Goal: Task Accomplishment & Management: Complete application form

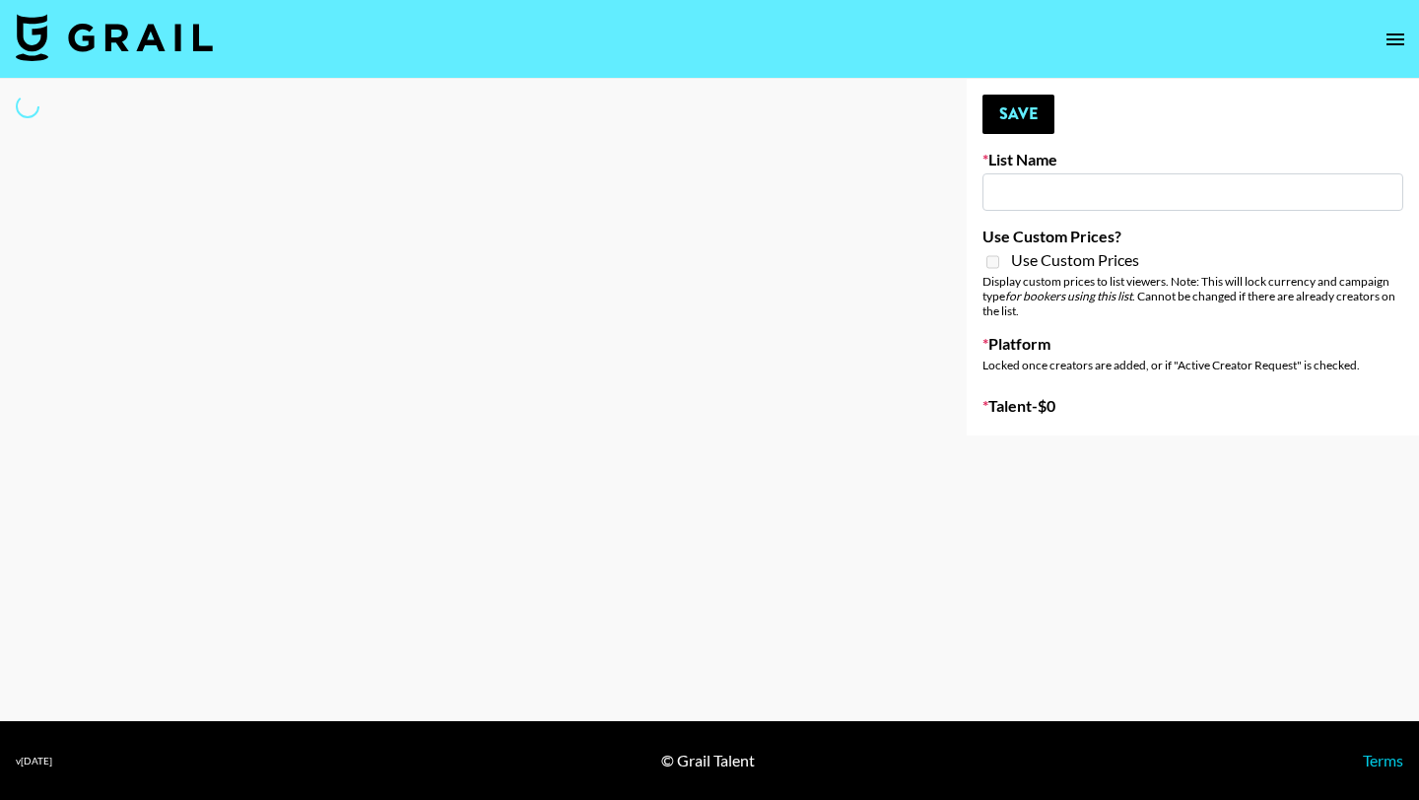
type input "Deebaby Song Promo"
select select "Song"
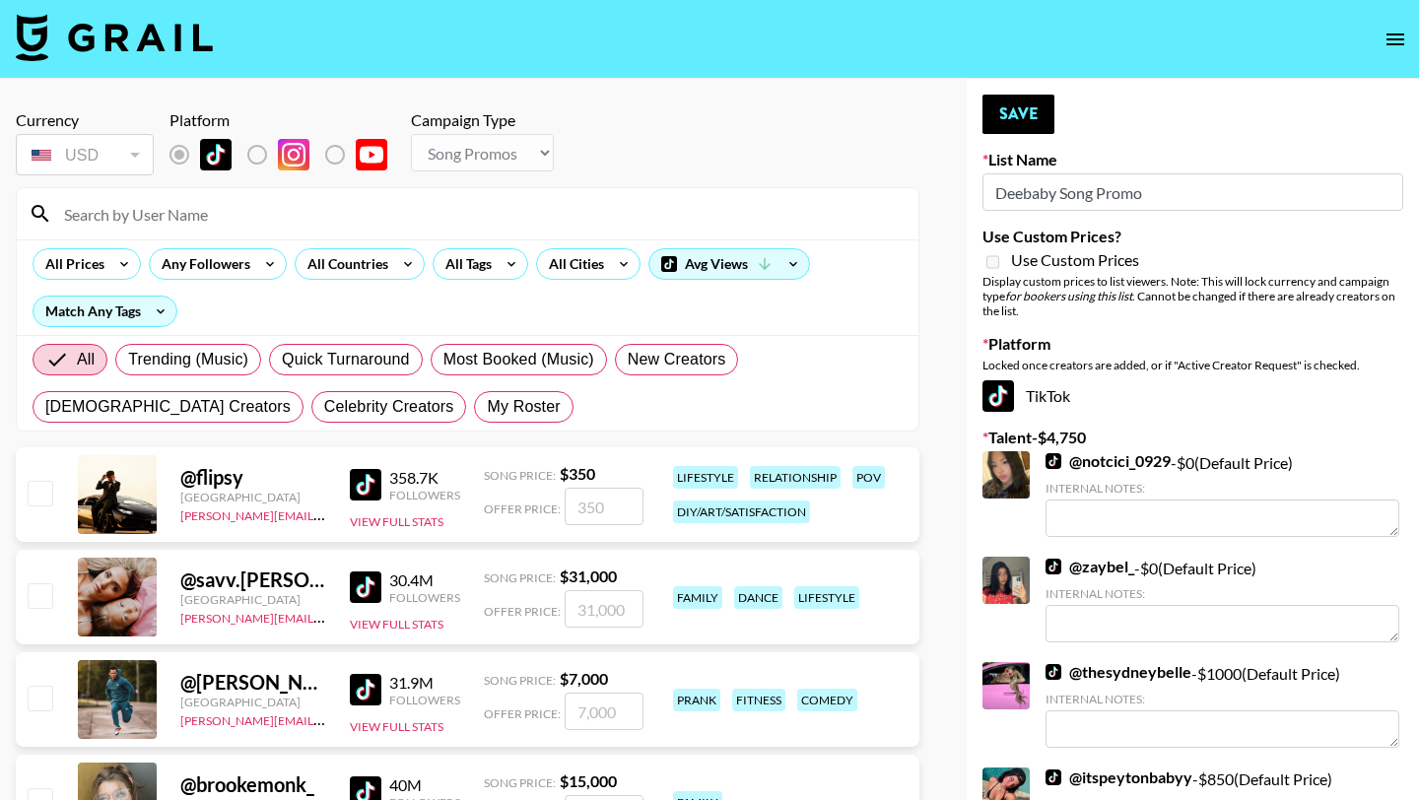
click at [257, 229] on input at bounding box center [479, 214] width 854 height 32
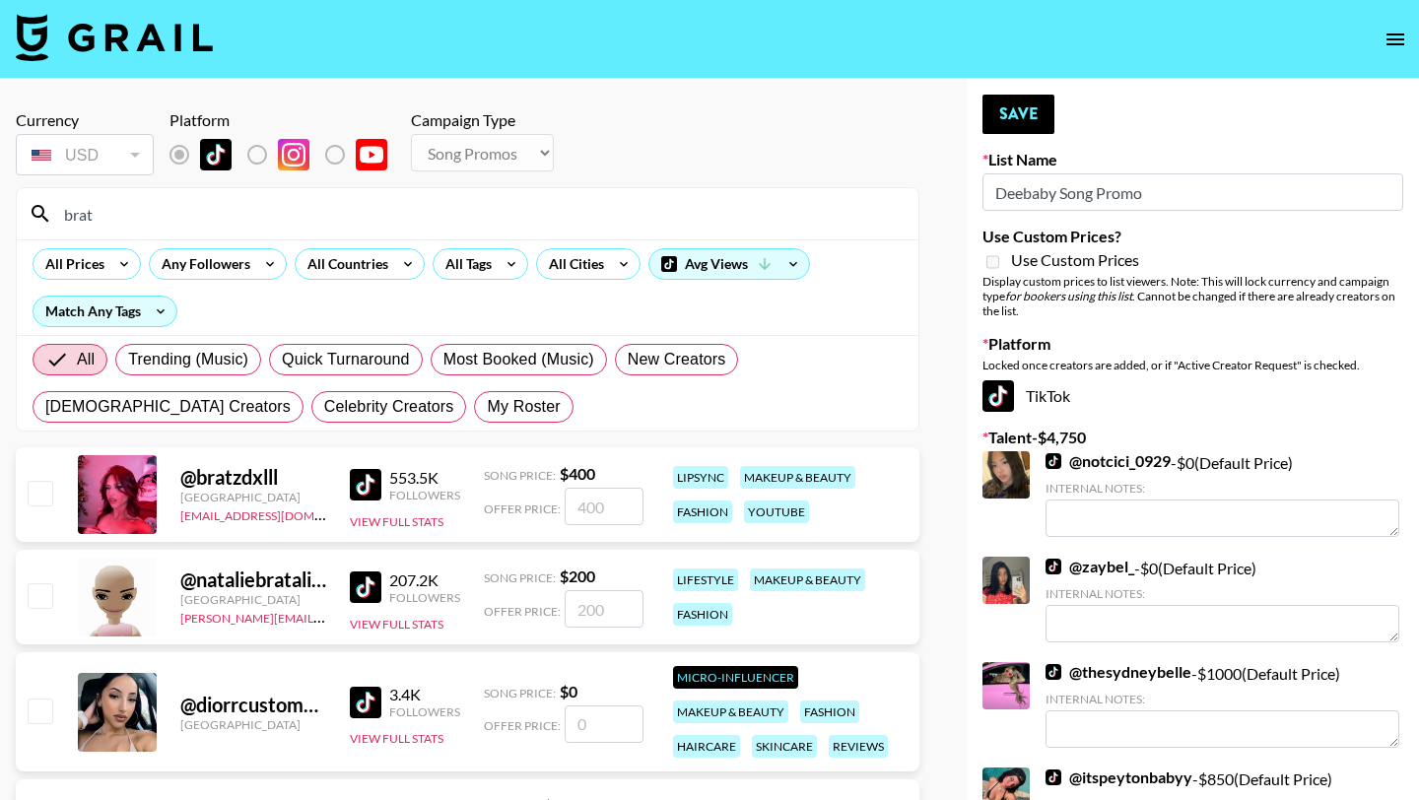
type input "brat"
click at [33, 486] on input "checkbox" at bounding box center [40, 493] width 24 height 24
checkbox input "true"
type input "400"
click at [1040, 118] on button "Save" at bounding box center [1018, 114] width 72 height 39
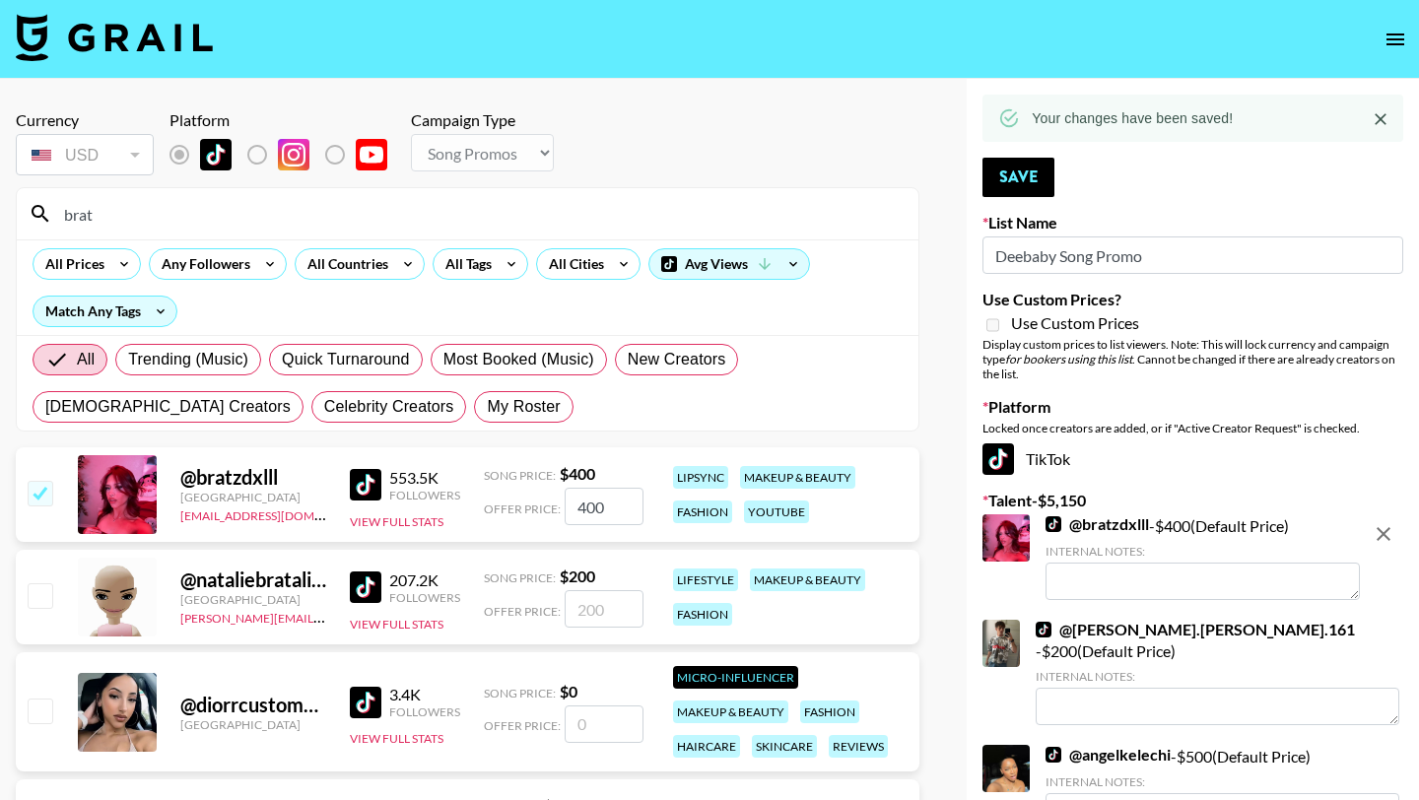
drag, startPoint x: 184, startPoint y: 224, endPoint x: 0, endPoint y: 173, distance: 190.9
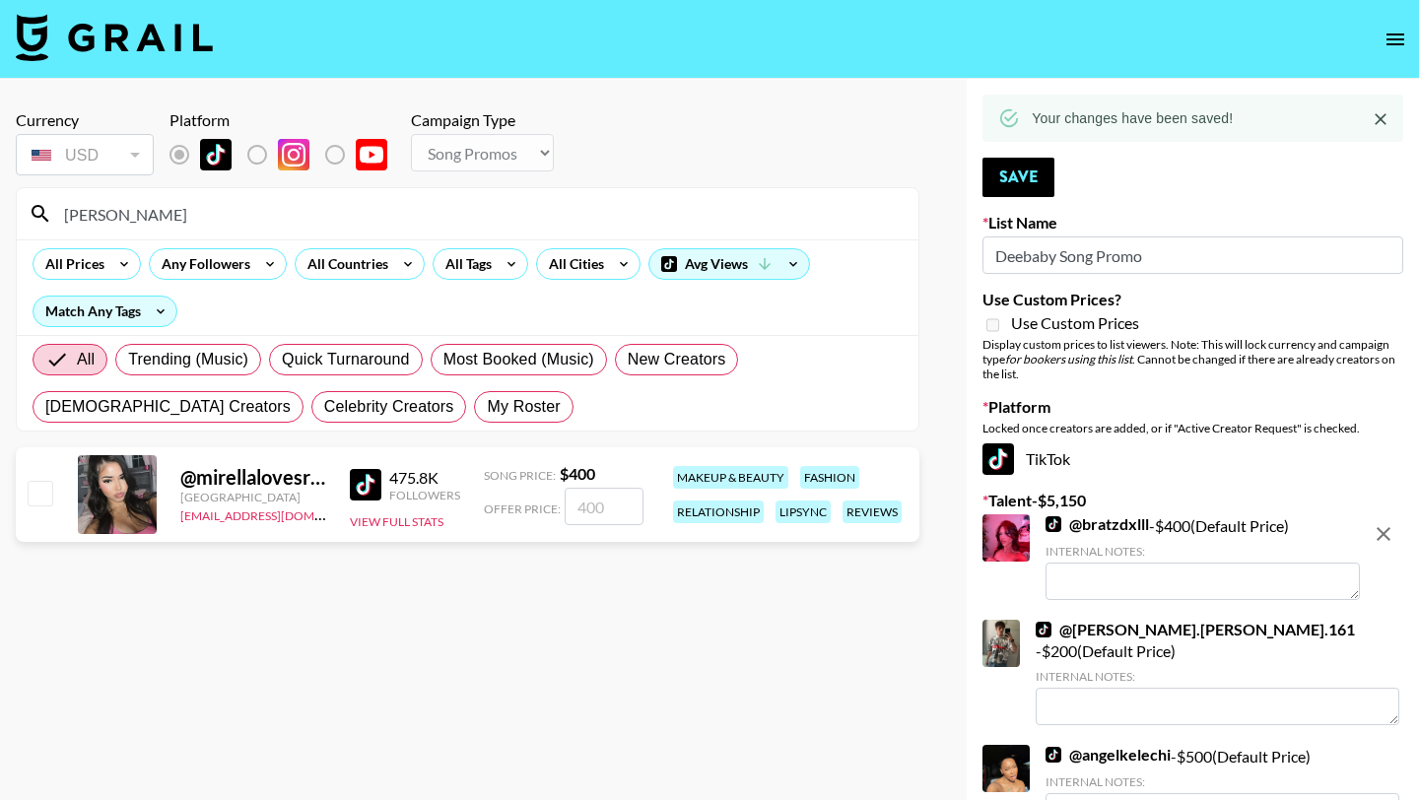
type input "[PERSON_NAME]"
click at [43, 492] on input "checkbox" at bounding box center [40, 493] width 24 height 24
checkbox input "true"
type input "400"
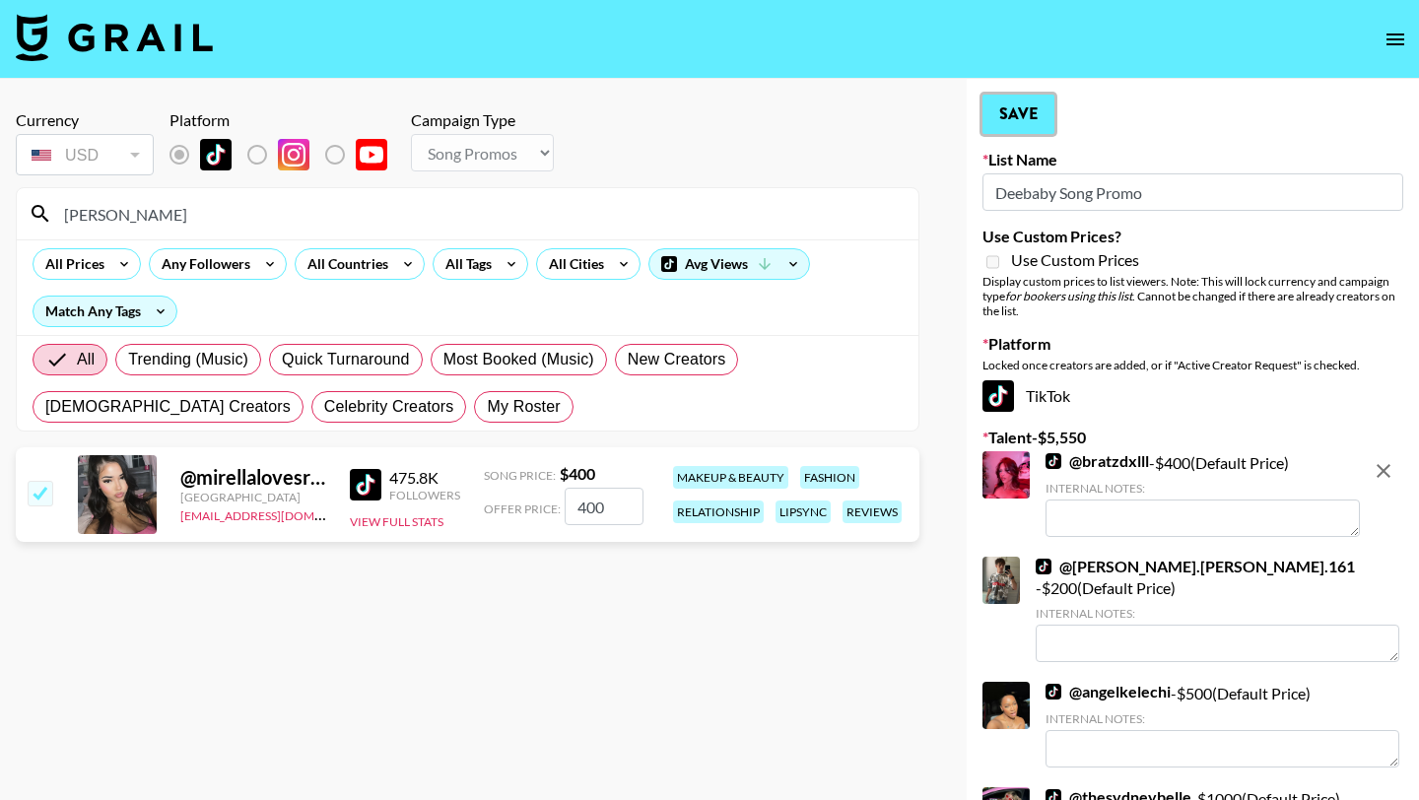
click at [1038, 116] on button "Save" at bounding box center [1018, 114] width 72 height 39
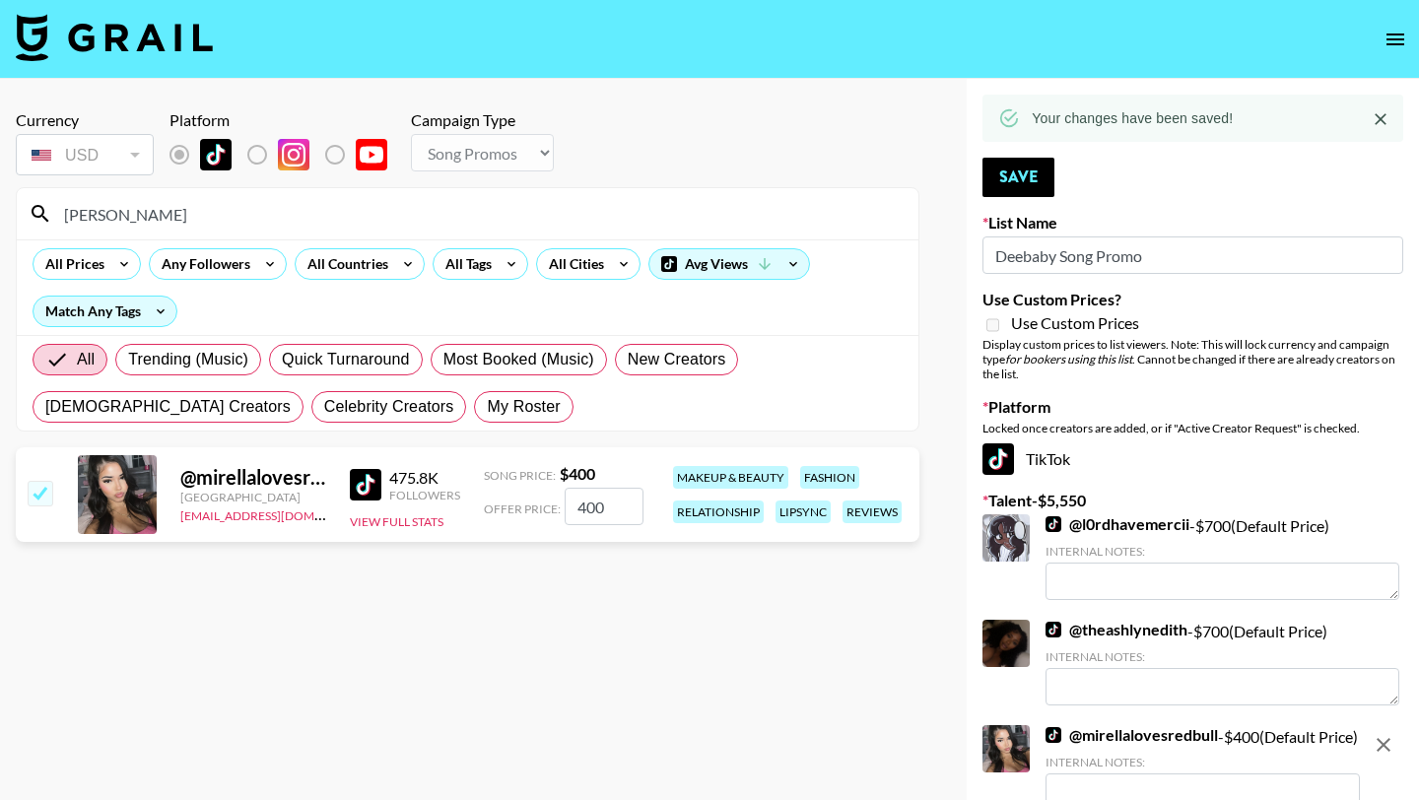
drag, startPoint x: 150, startPoint y: 225, endPoint x: 0, endPoint y: 192, distance: 153.2
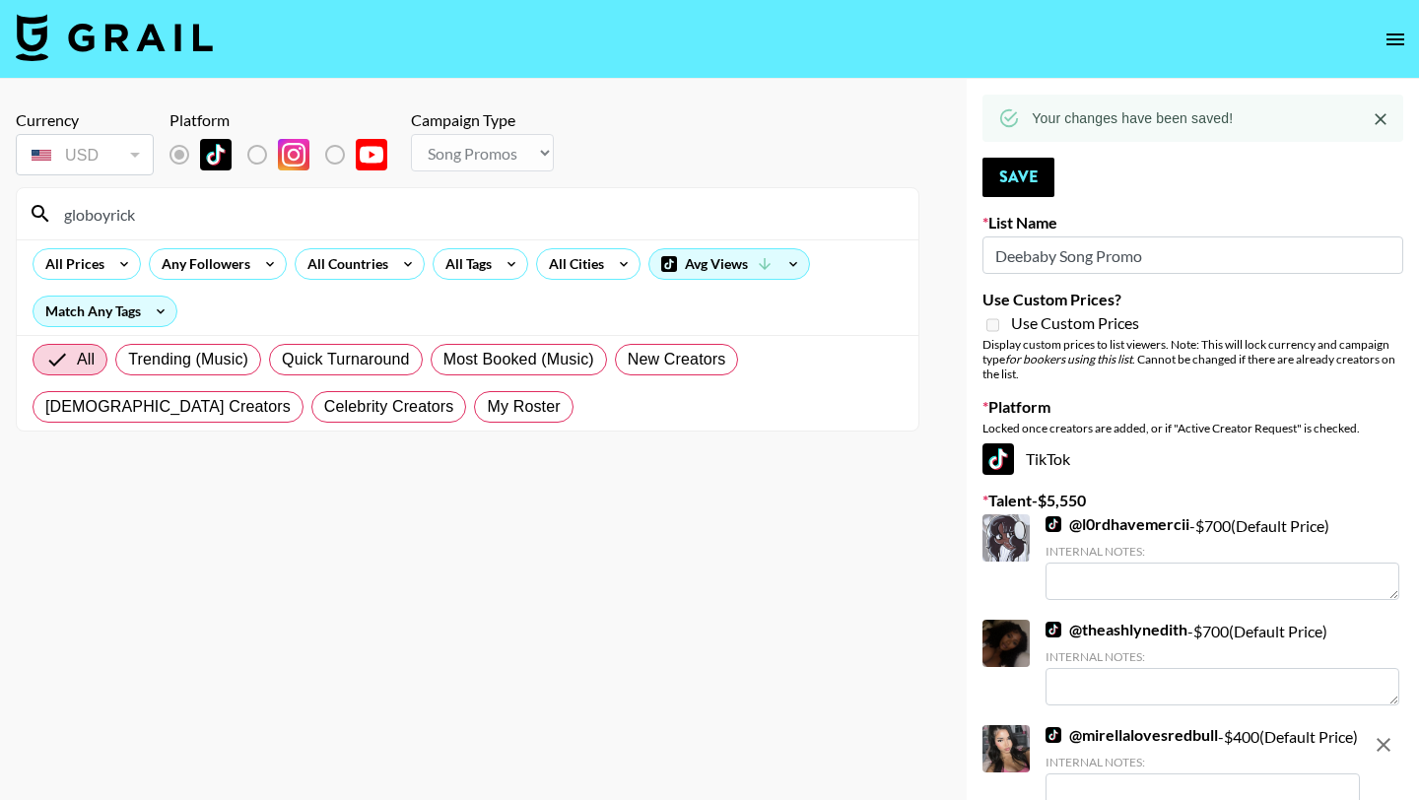
drag, startPoint x: 166, startPoint y: 210, endPoint x: 0, endPoint y: 210, distance: 166.5
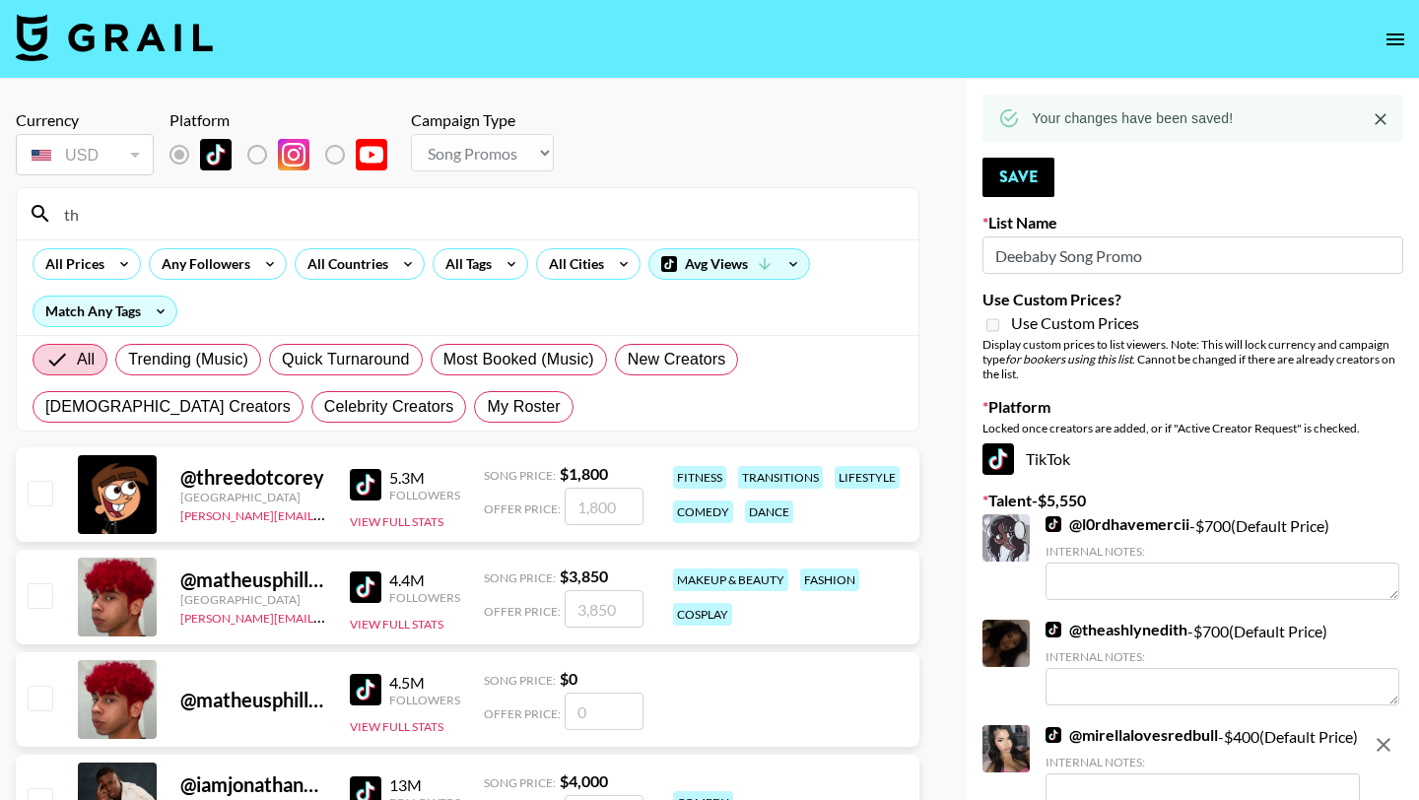
type input "t"
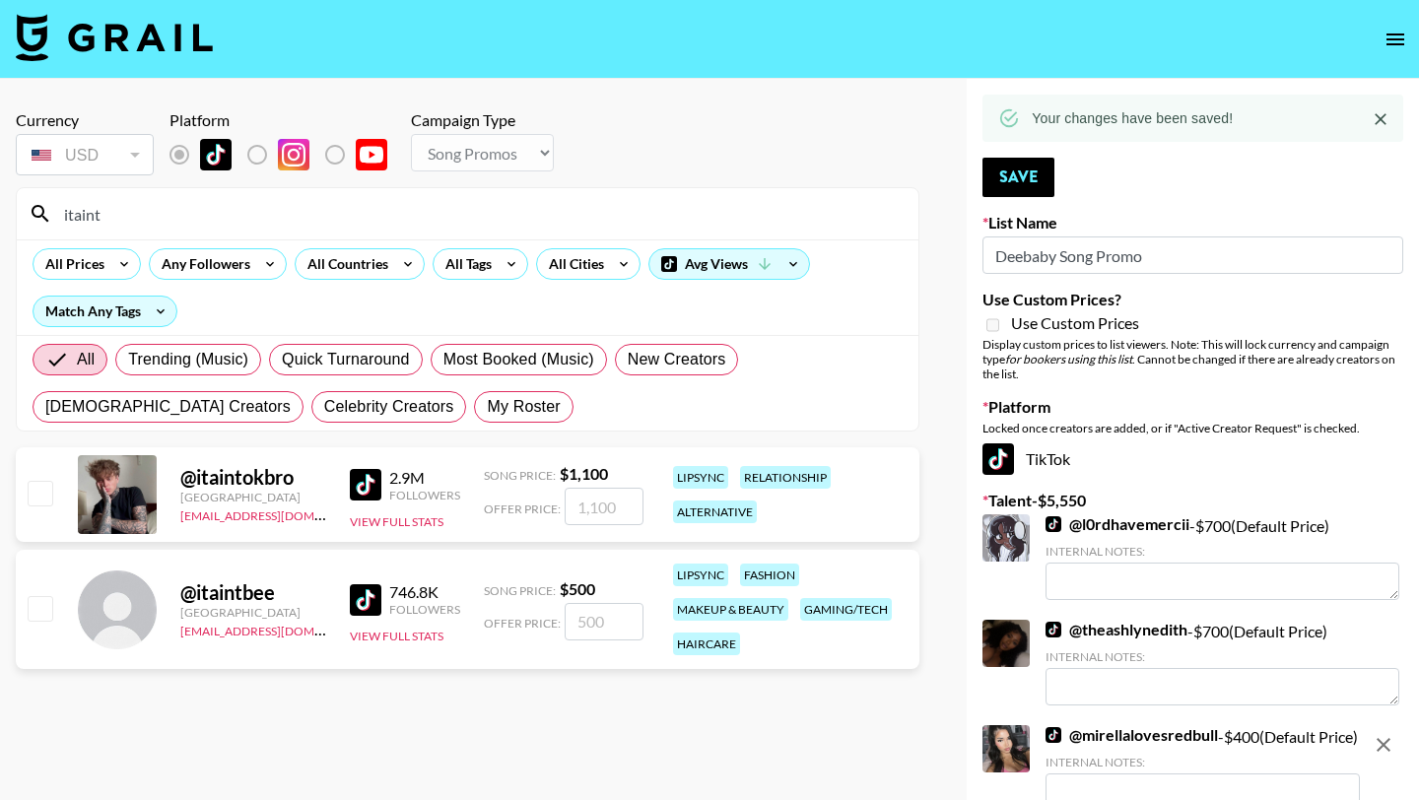
type input "itaint"
click at [35, 615] on input "checkbox" at bounding box center [40, 608] width 24 height 24
checkbox input "true"
type input "500"
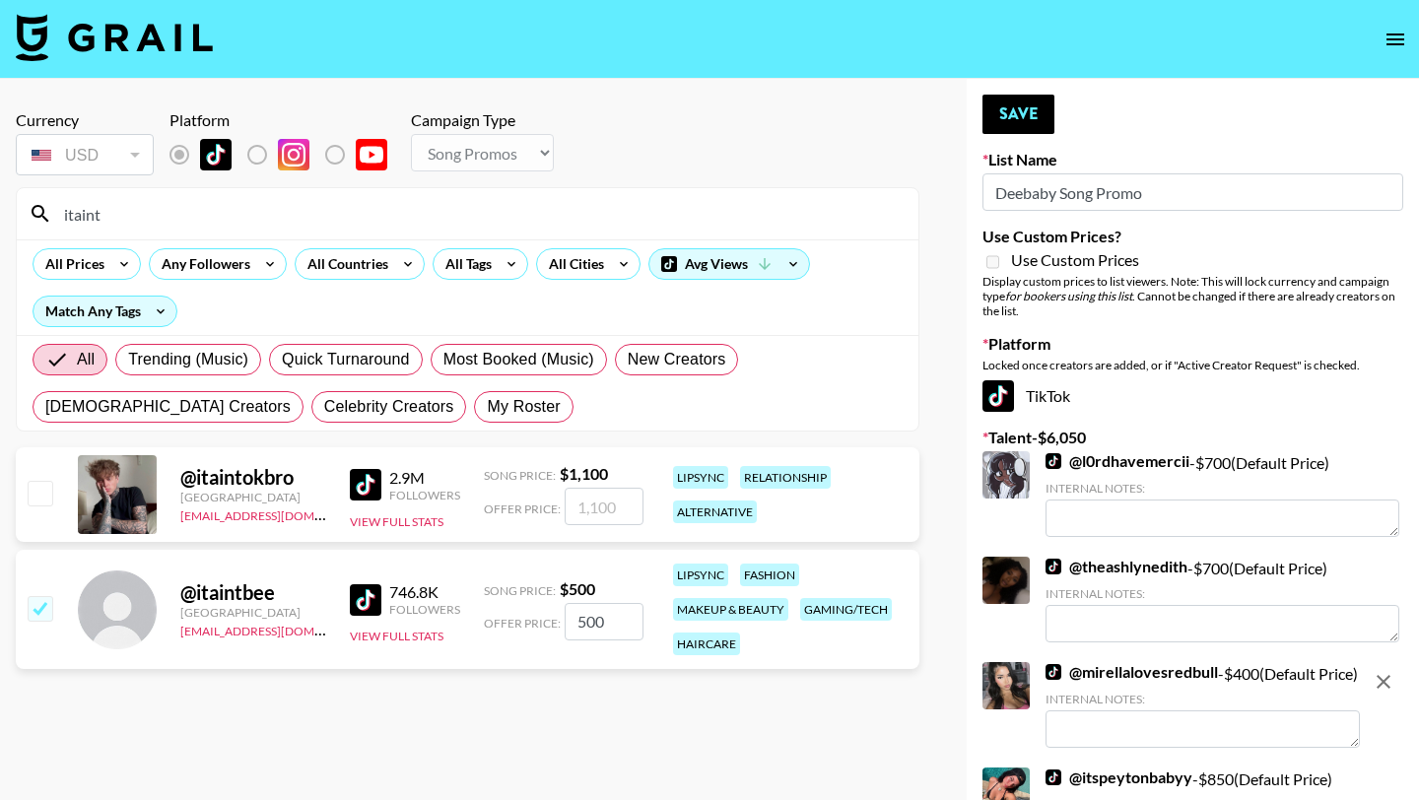
click at [1033, 107] on button "Save" at bounding box center [1018, 114] width 72 height 39
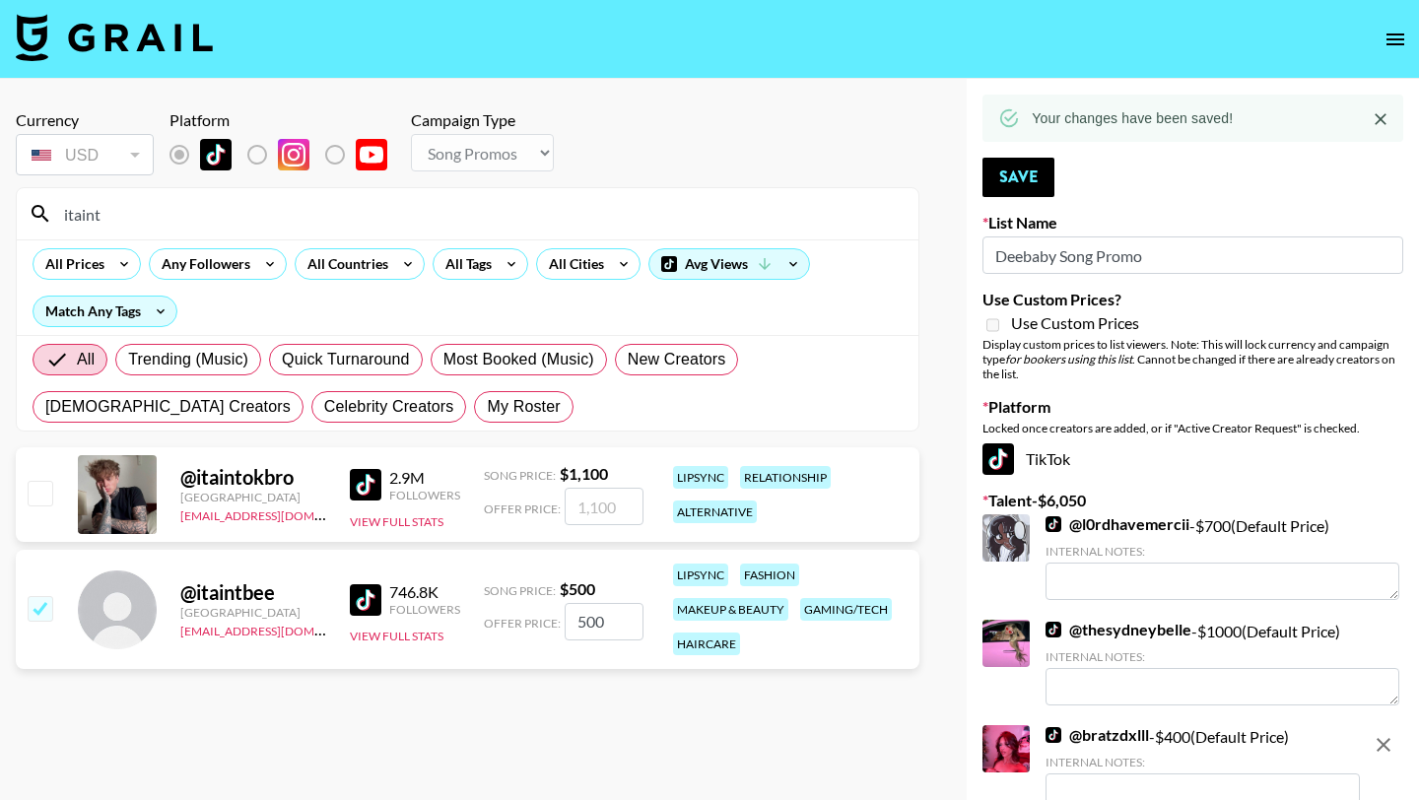
drag, startPoint x: 195, startPoint y: 221, endPoint x: 0, endPoint y: 142, distance: 210.4
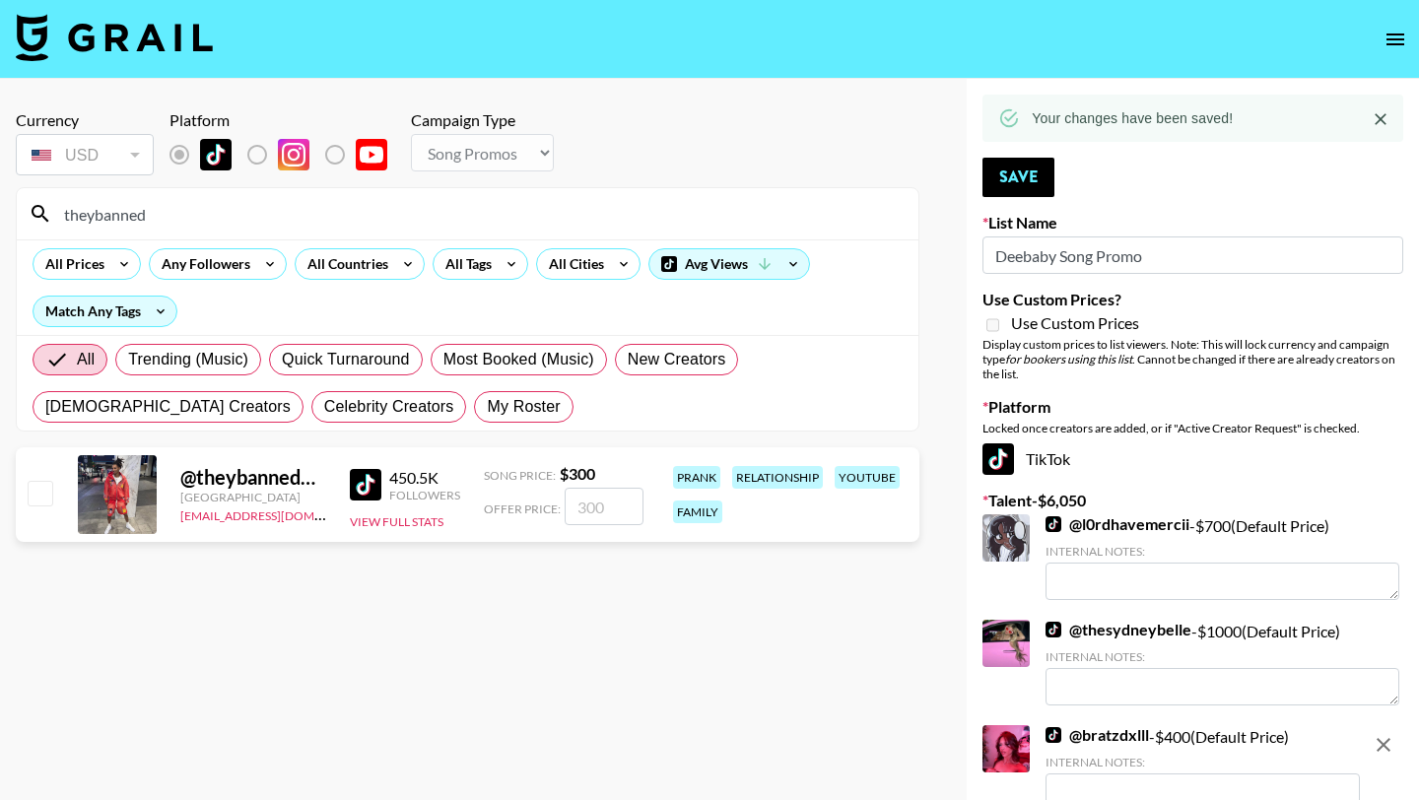
drag, startPoint x: 231, startPoint y: 210, endPoint x: 0, endPoint y: 205, distance: 230.6
type input "notyour"
click at [46, 486] on input "checkbox" at bounding box center [40, 493] width 24 height 24
checkbox input "true"
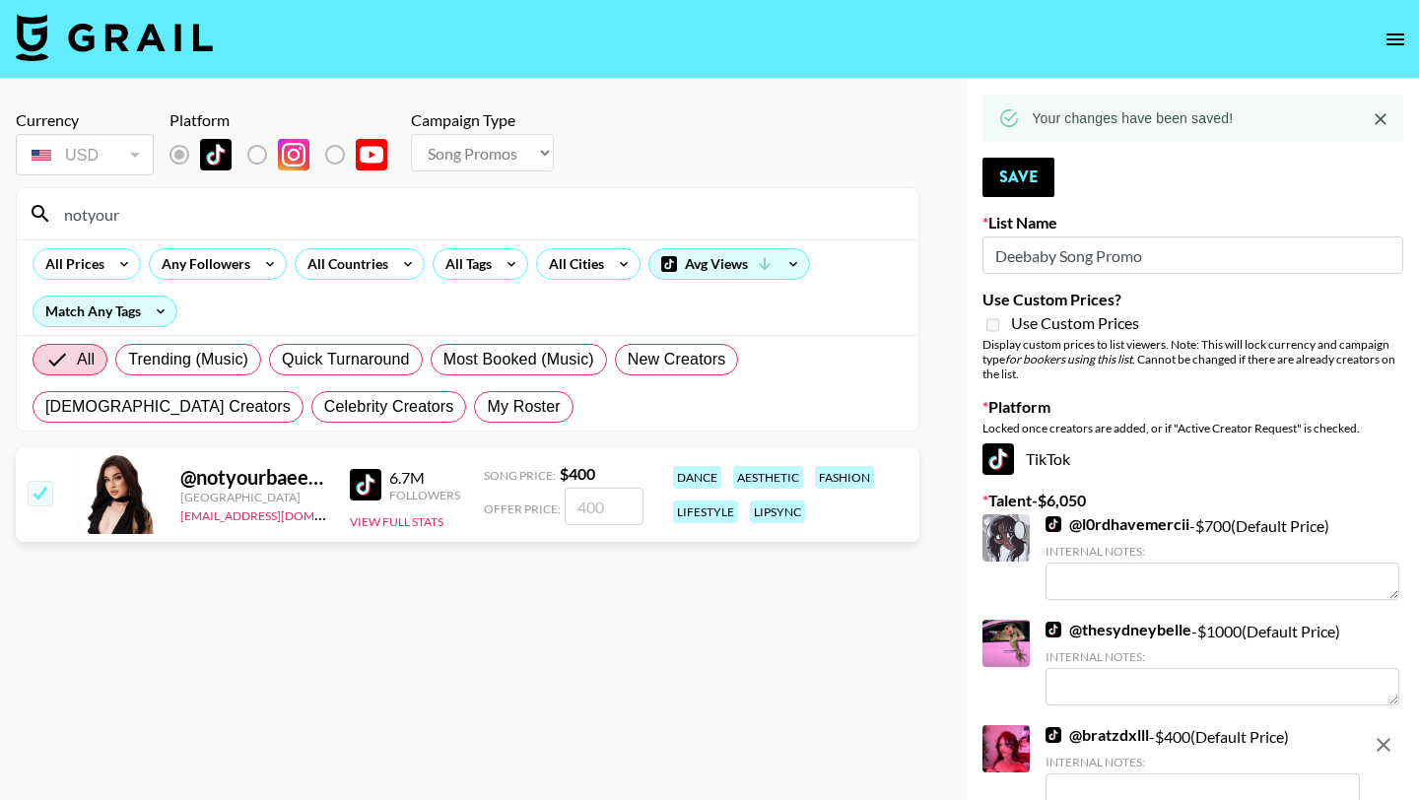
type input "400"
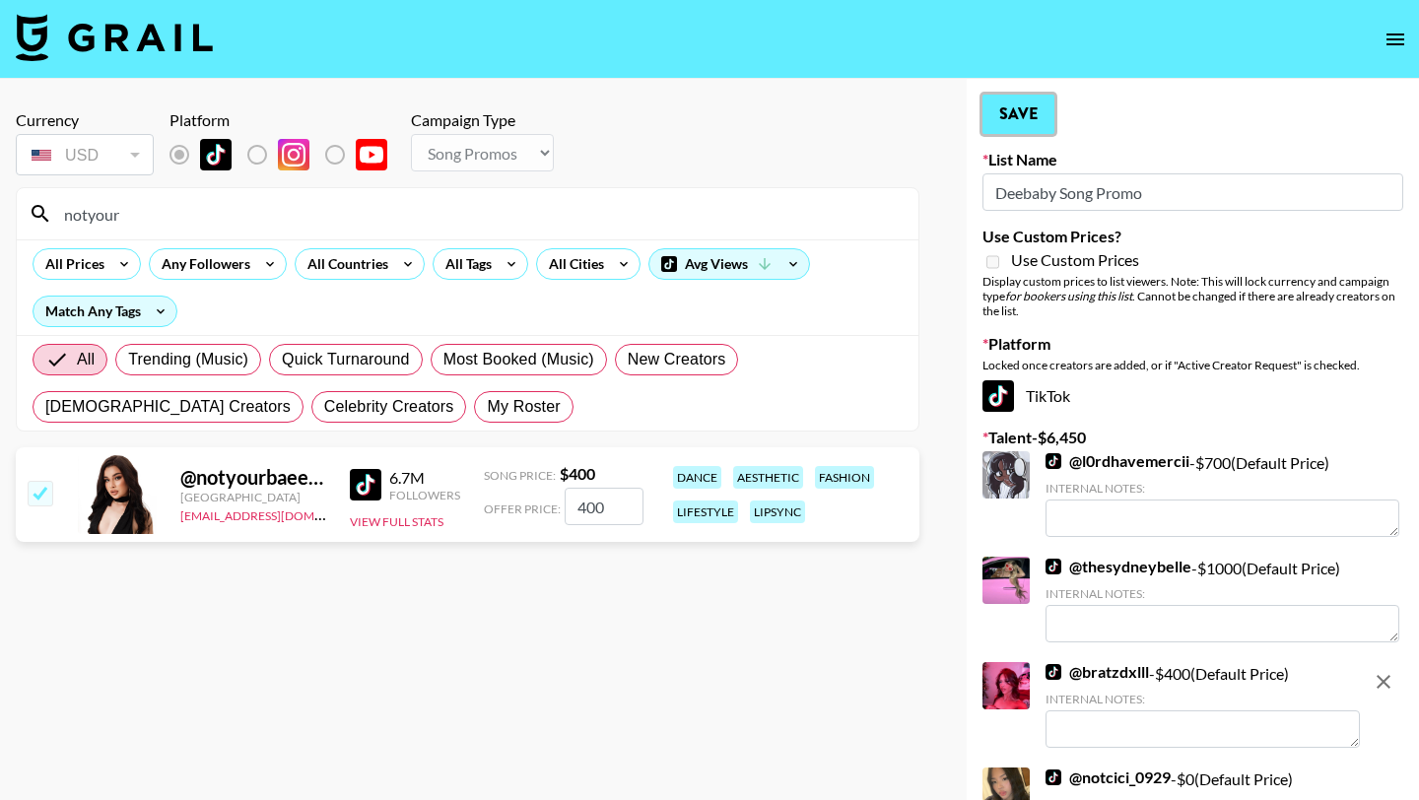
click at [1025, 113] on button "Save" at bounding box center [1018, 114] width 72 height 39
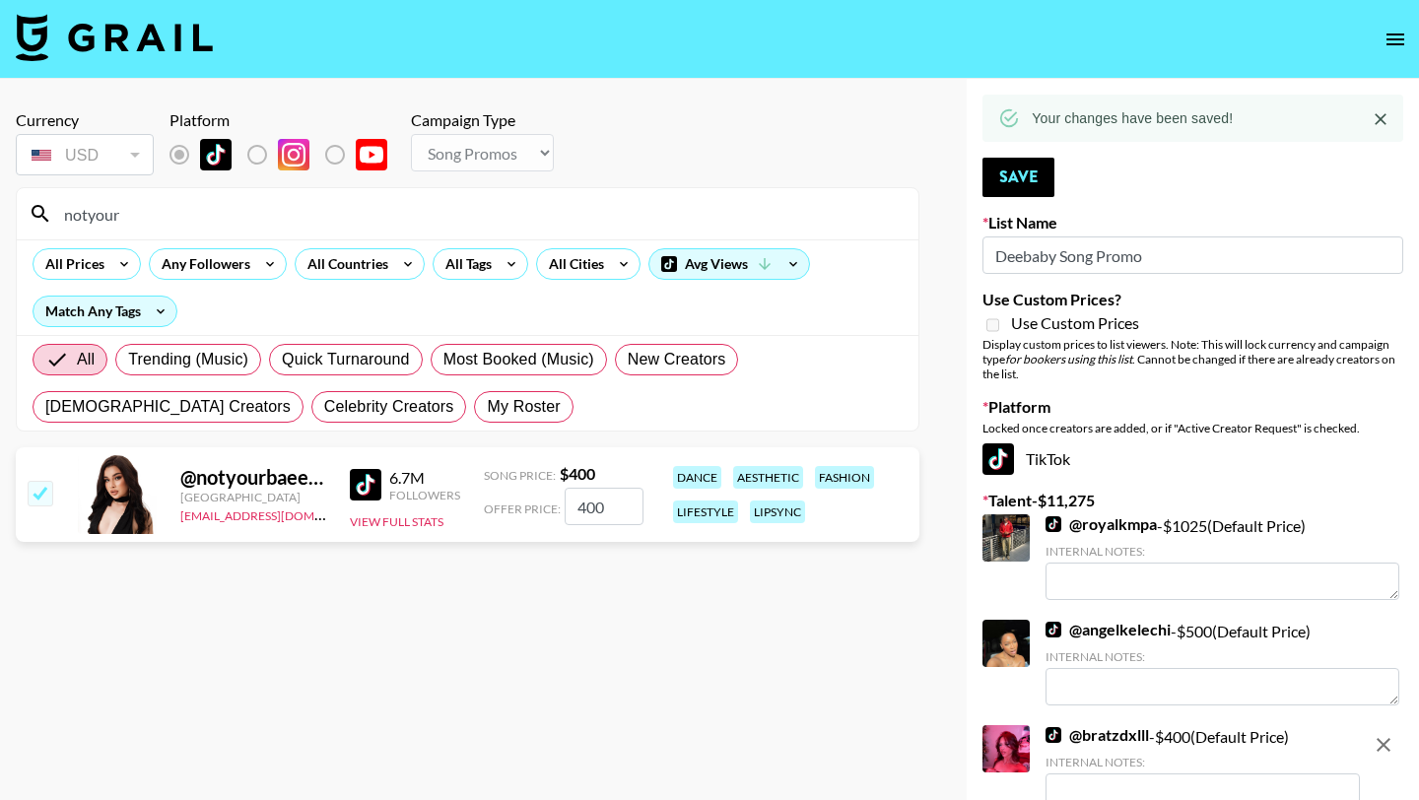
drag, startPoint x: 680, startPoint y: 29, endPoint x: 432, endPoint y: 29, distance: 247.3
click at [620, 29] on nav at bounding box center [709, 39] width 1419 height 79
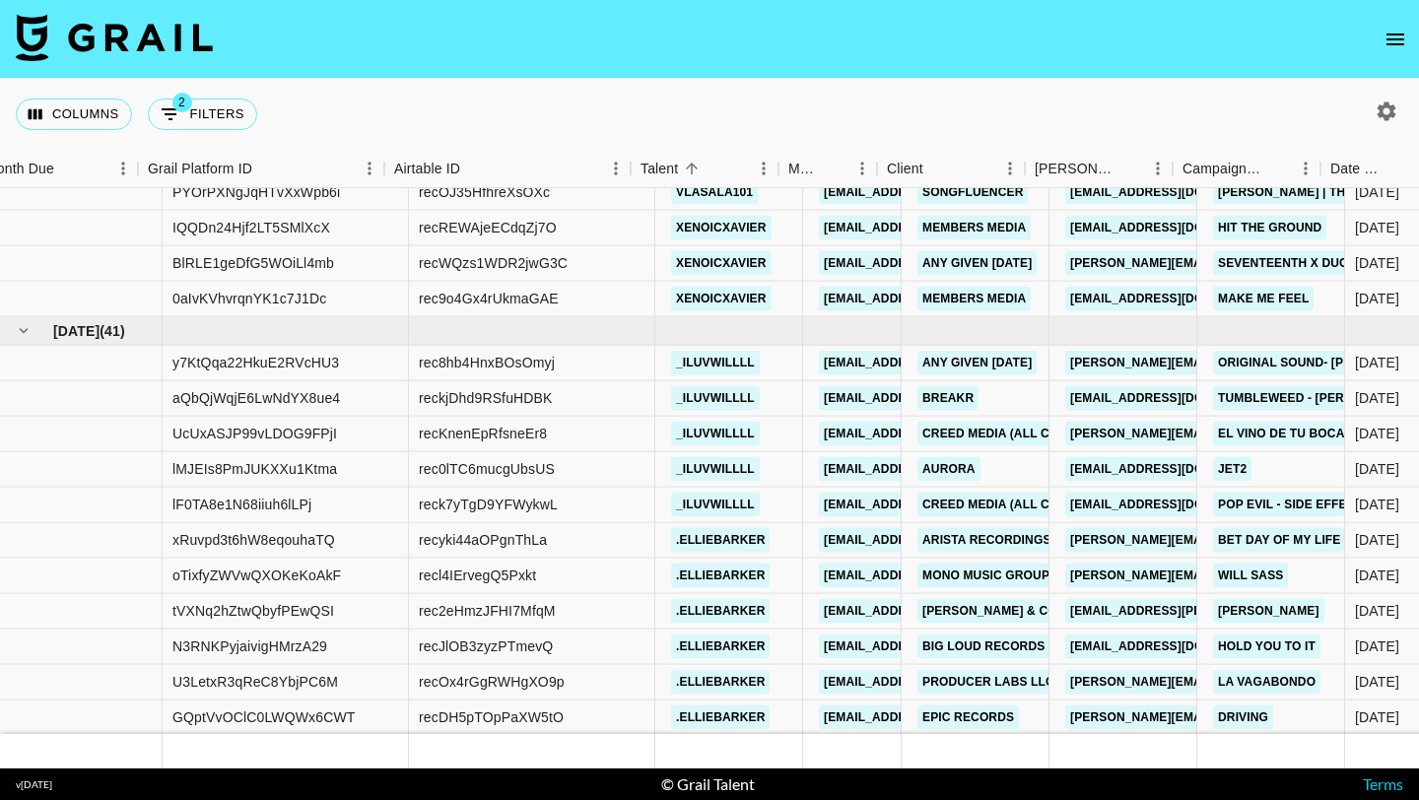
scroll to position [13907, 427]
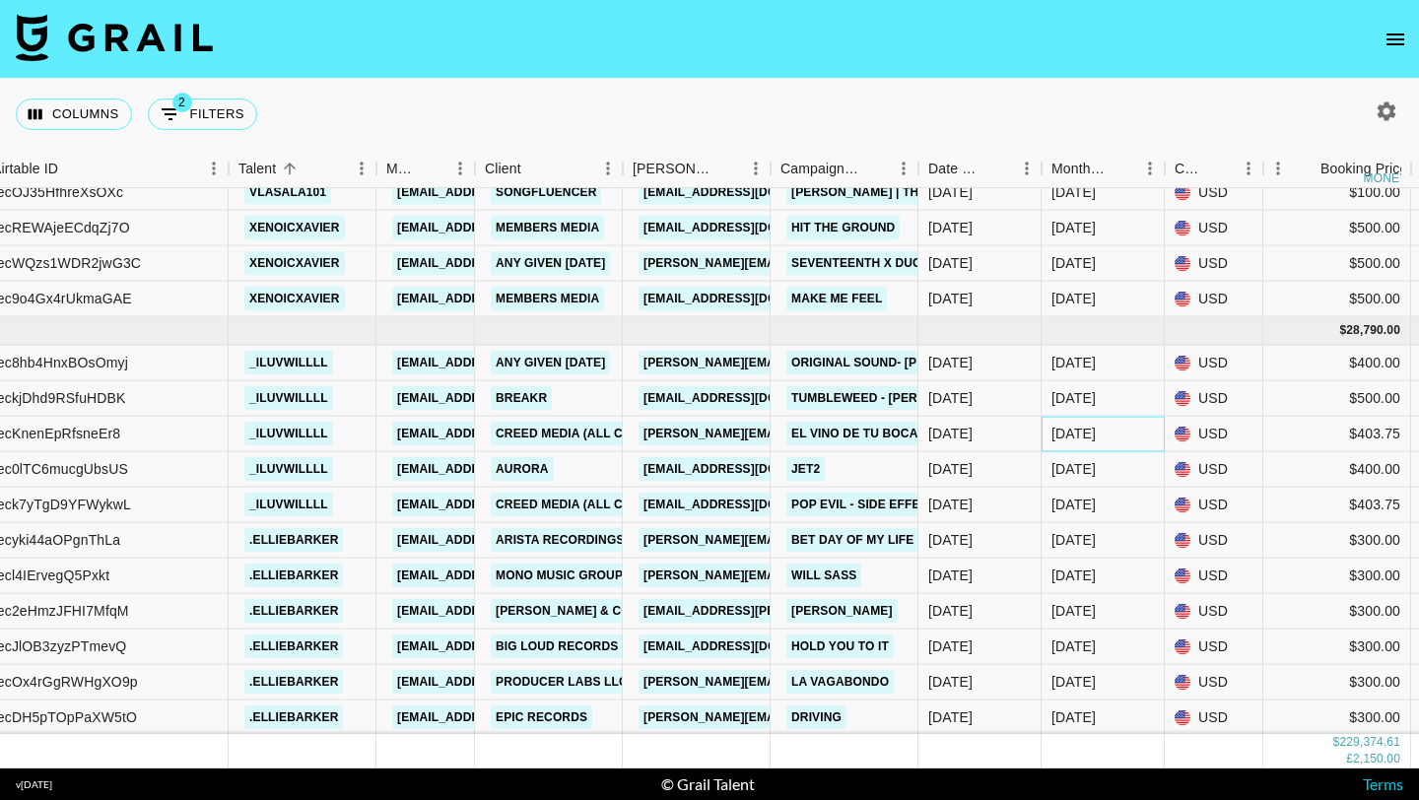
click at [1086, 432] on div "[DATE]" at bounding box center [1073, 434] width 44 height 20
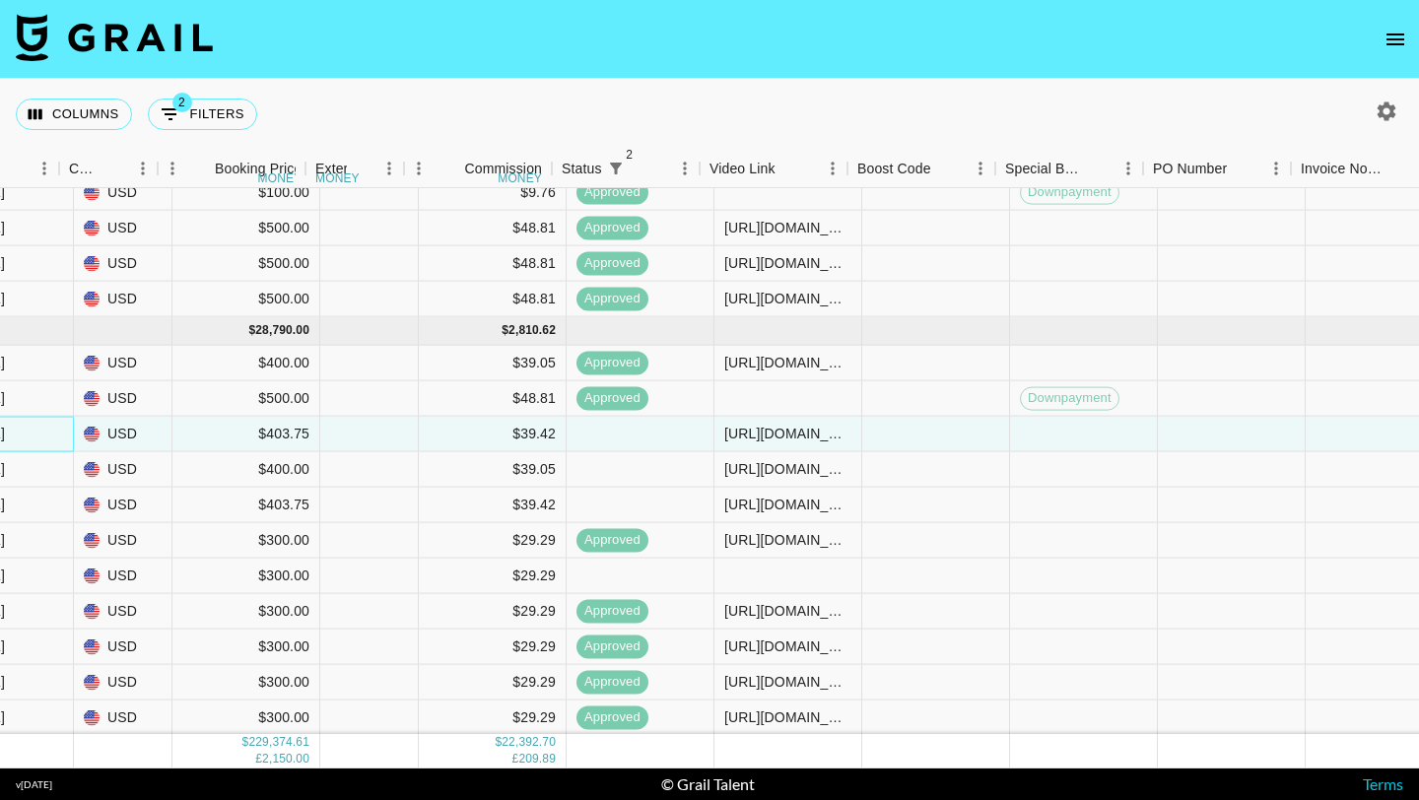
scroll to position [13907, 1538]
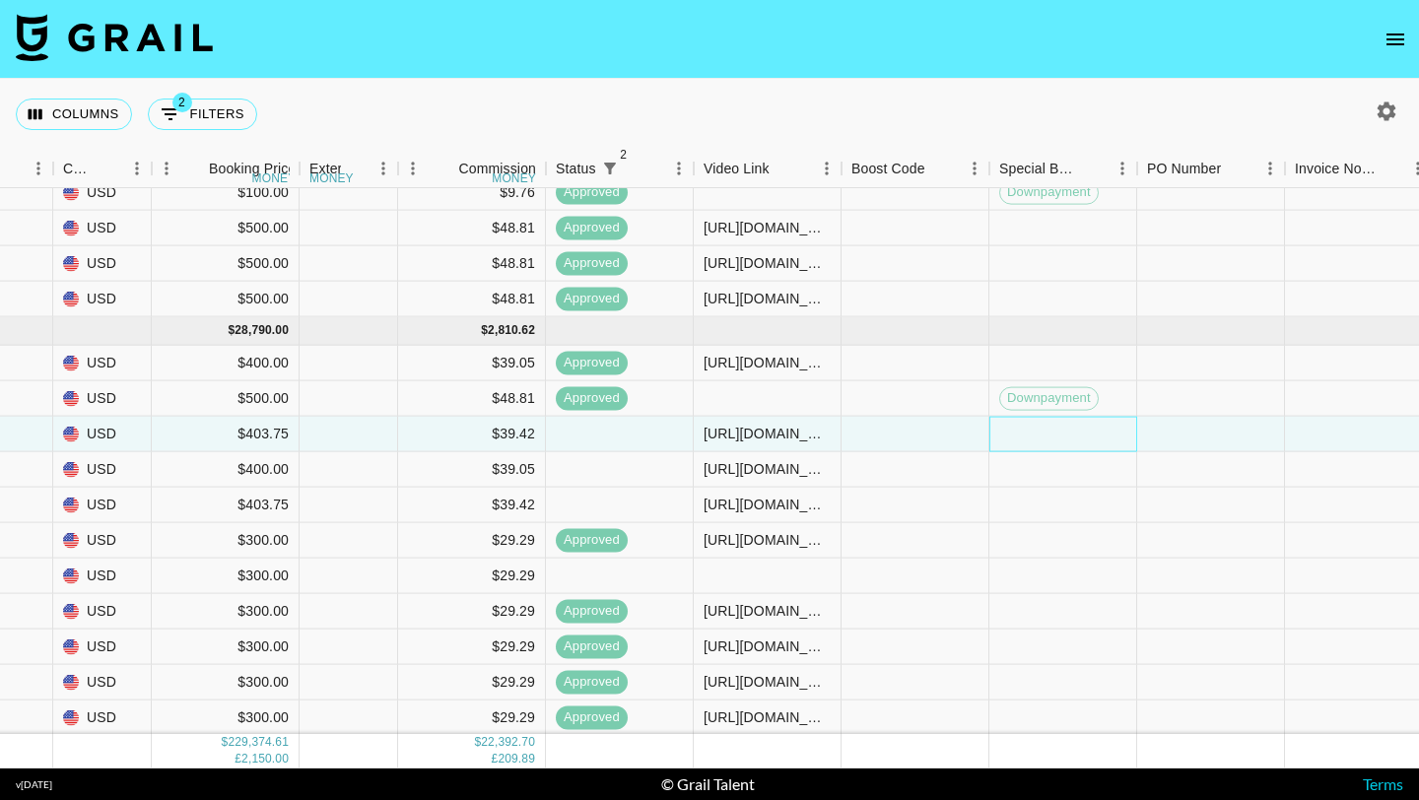
click at [1061, 437] on div at bounding box center [1063, 434] width 148 height 35
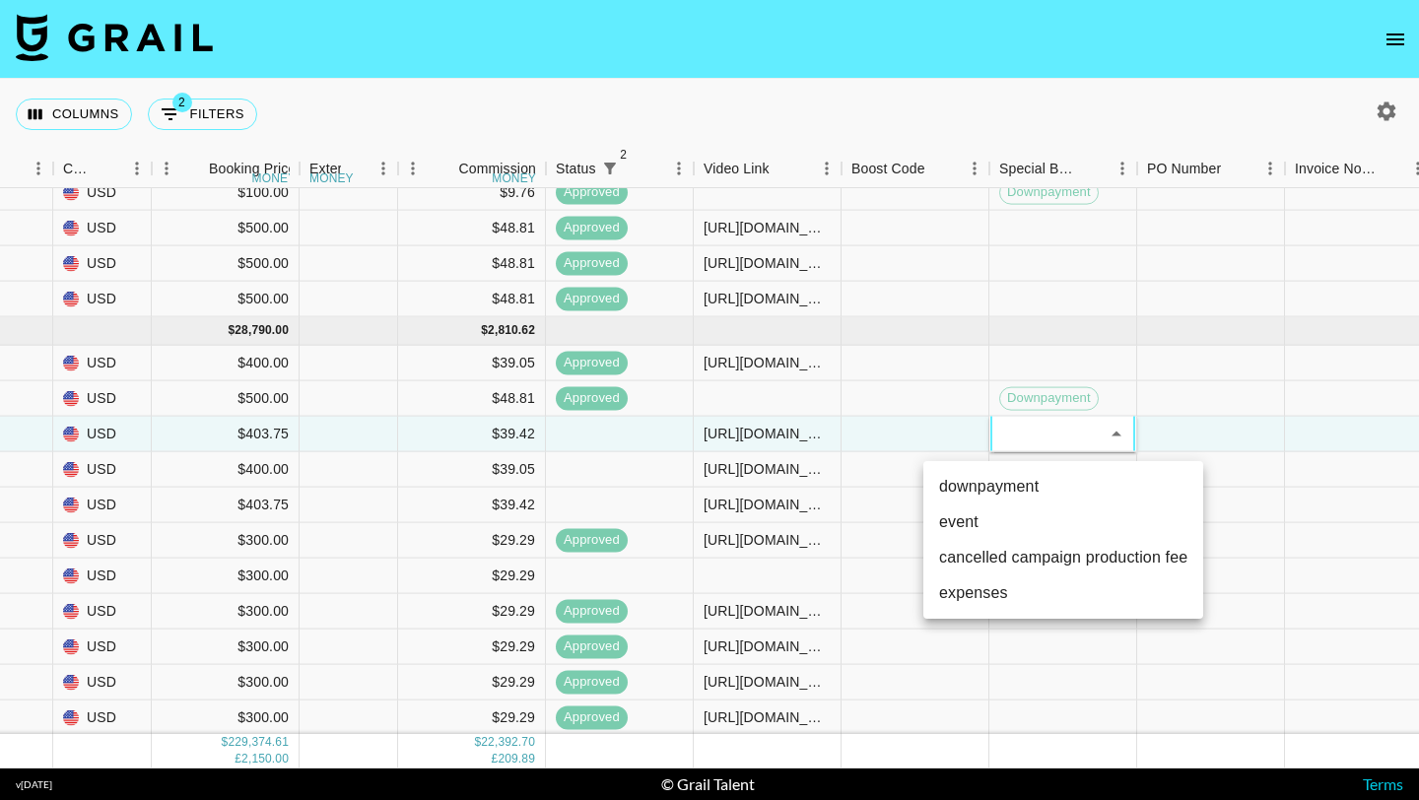
click at [1170, 436] on div at bounding box center [709, 400] width 1419 height 800
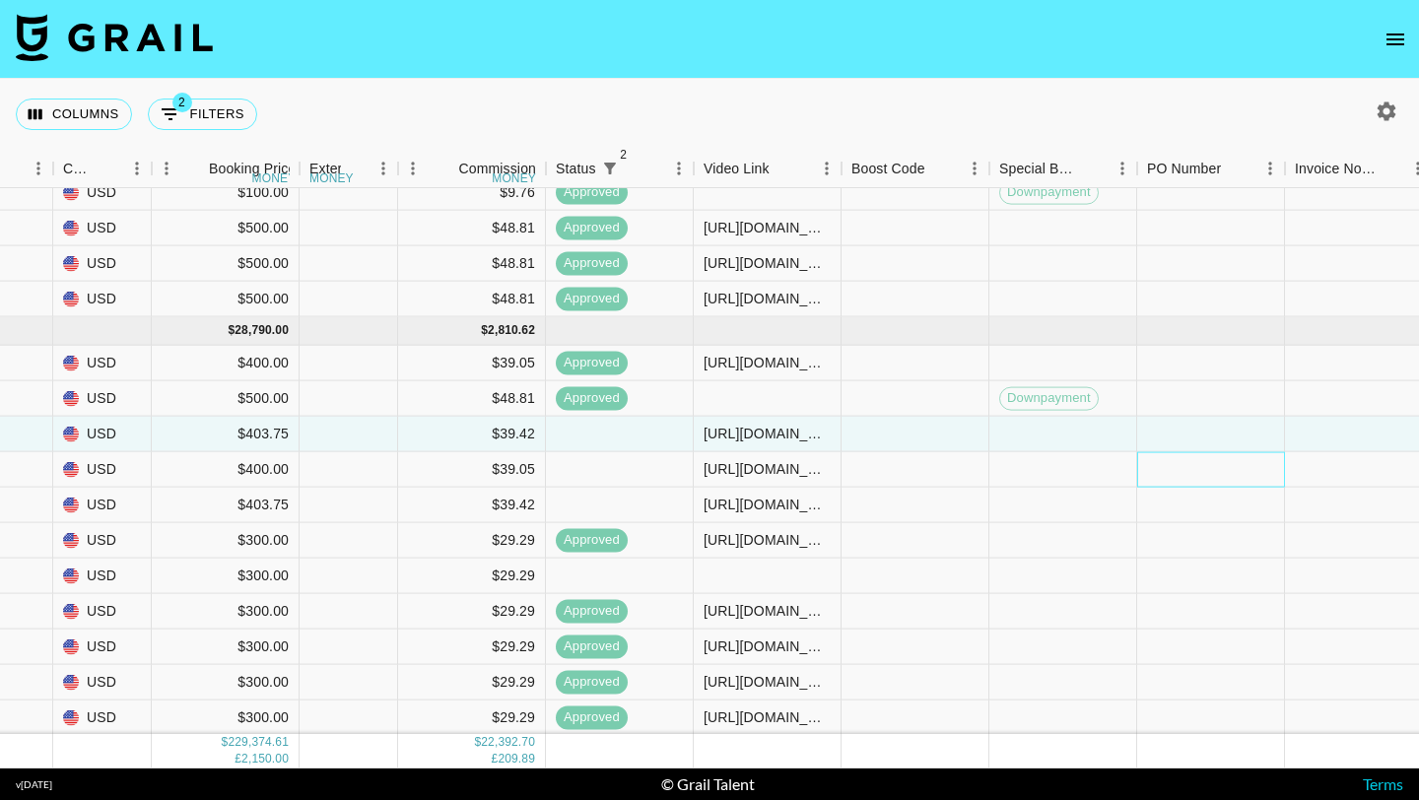
click at [1171, 452] on div at bounding box center [1211, 469] width 148 height 35
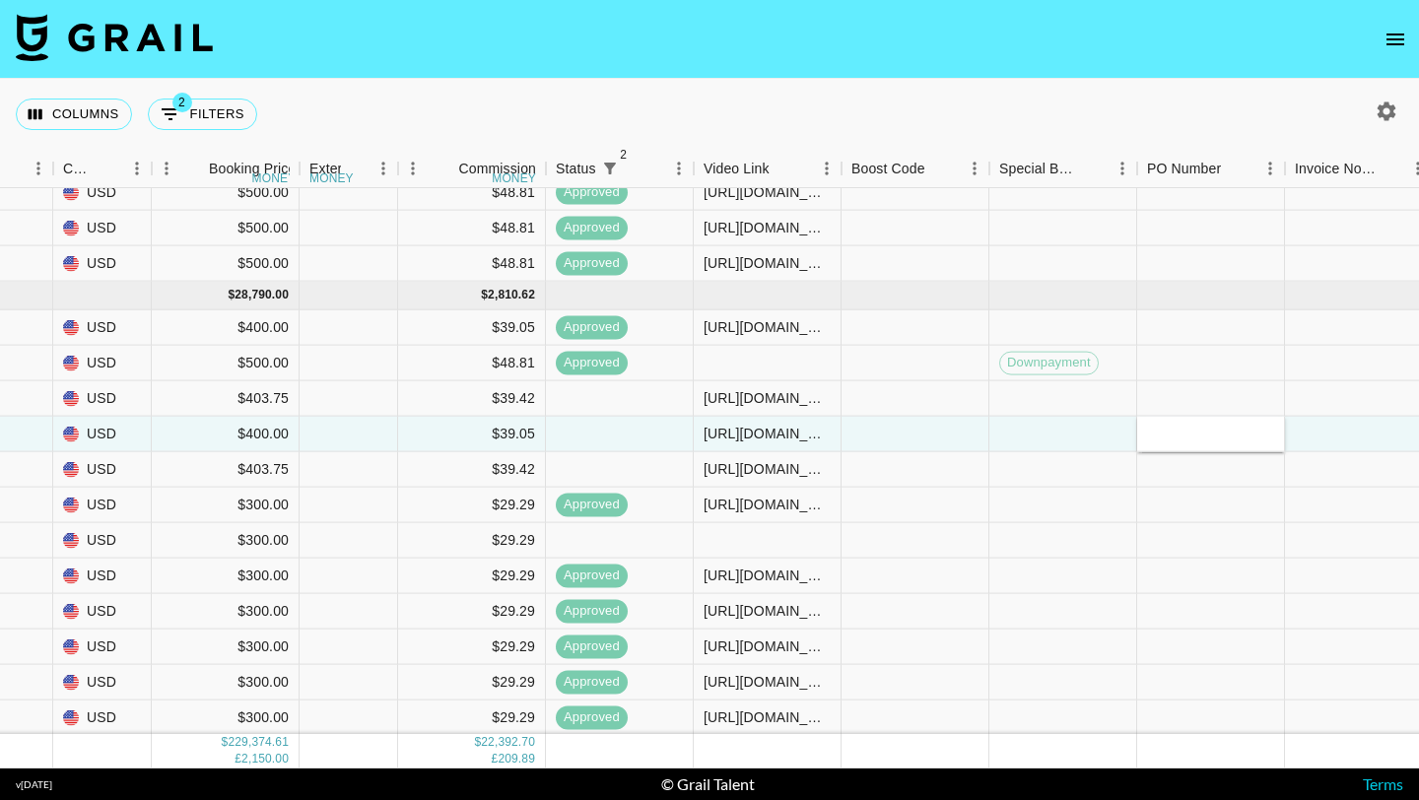
click at [1171, 436] on input "text" at bounding box center [1210, 434] width 145 height 16
click at [1179, 397] on div at bounding box center [1211, 398] width 148 height 35
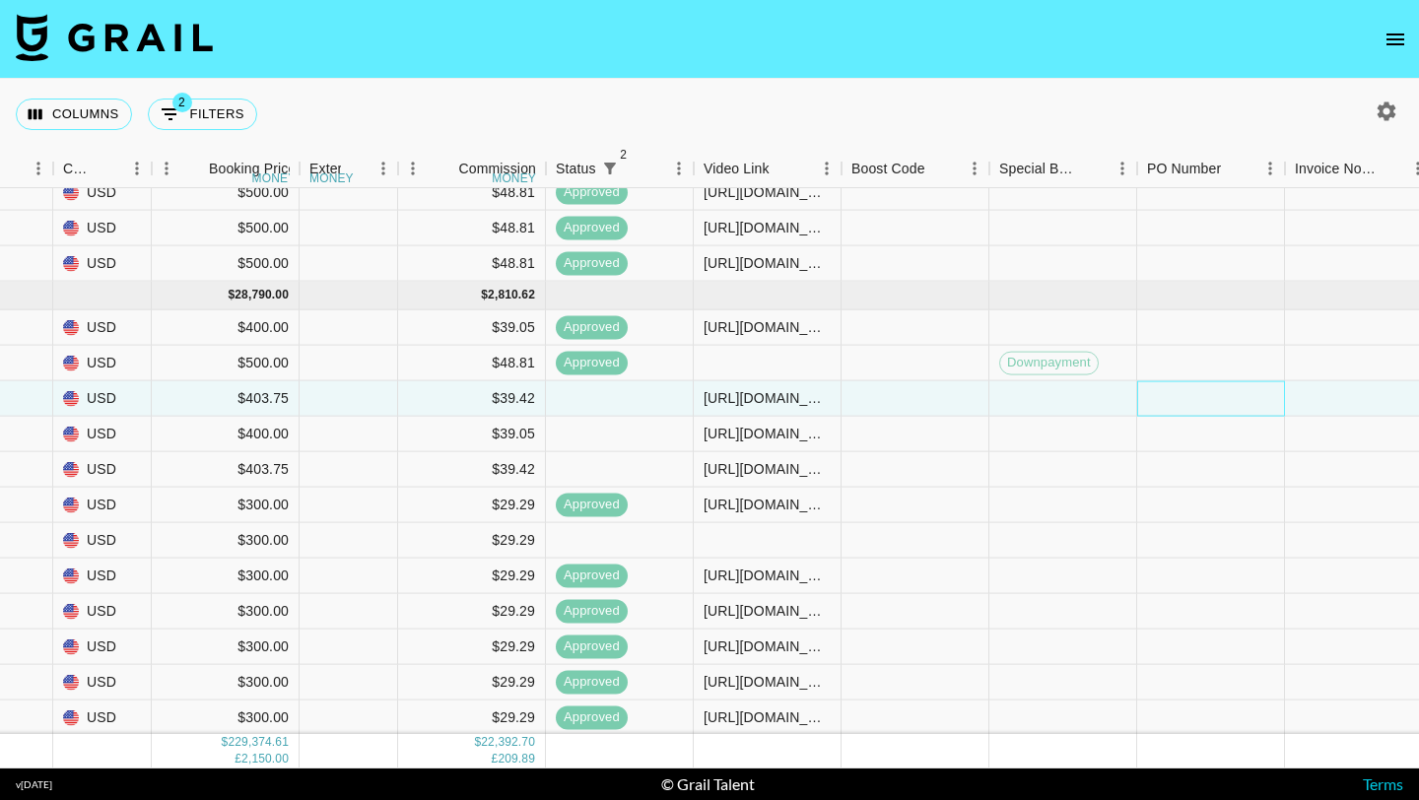
click at [1179, 397] on div at bounding box center [1211, 398] width 148 height 35
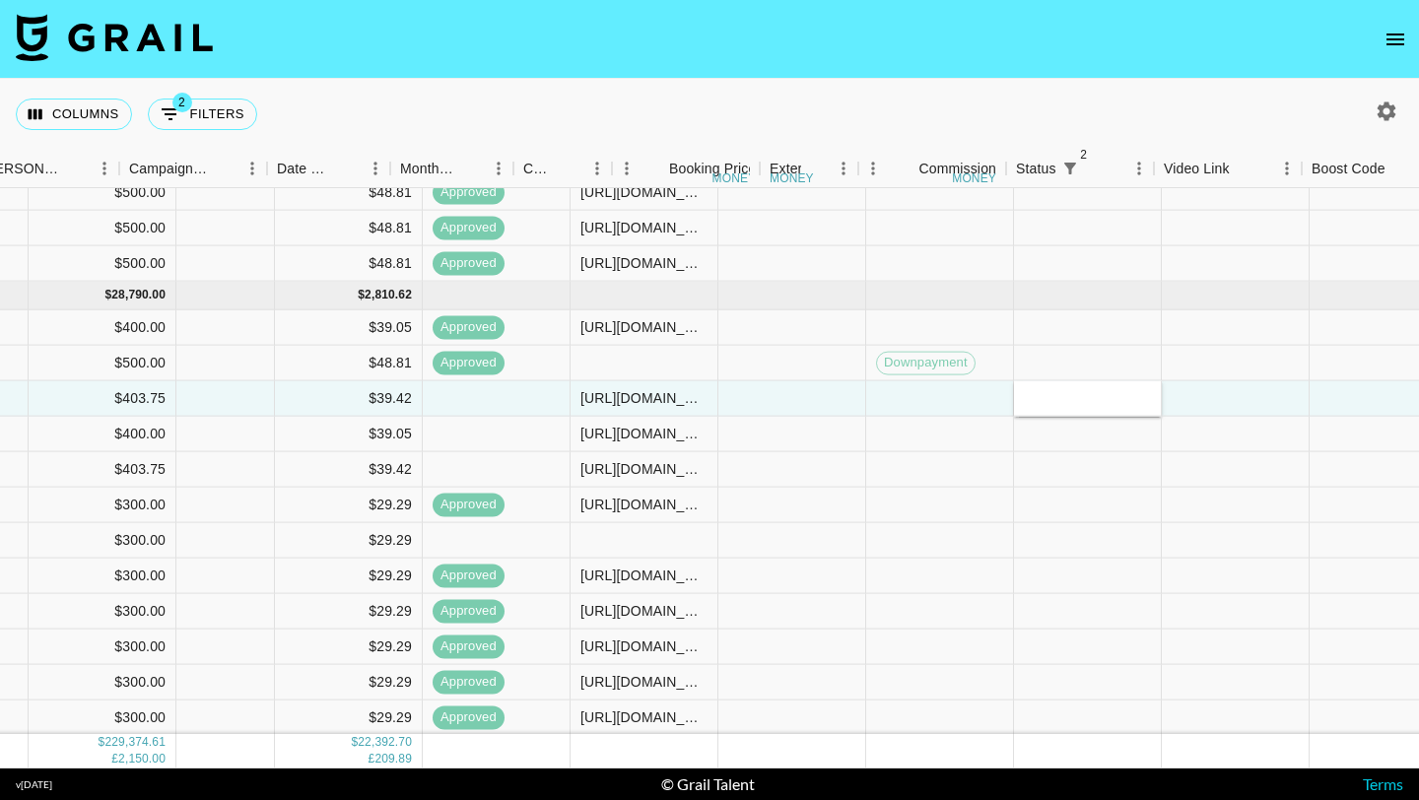
scroll to position [13942, 1827]
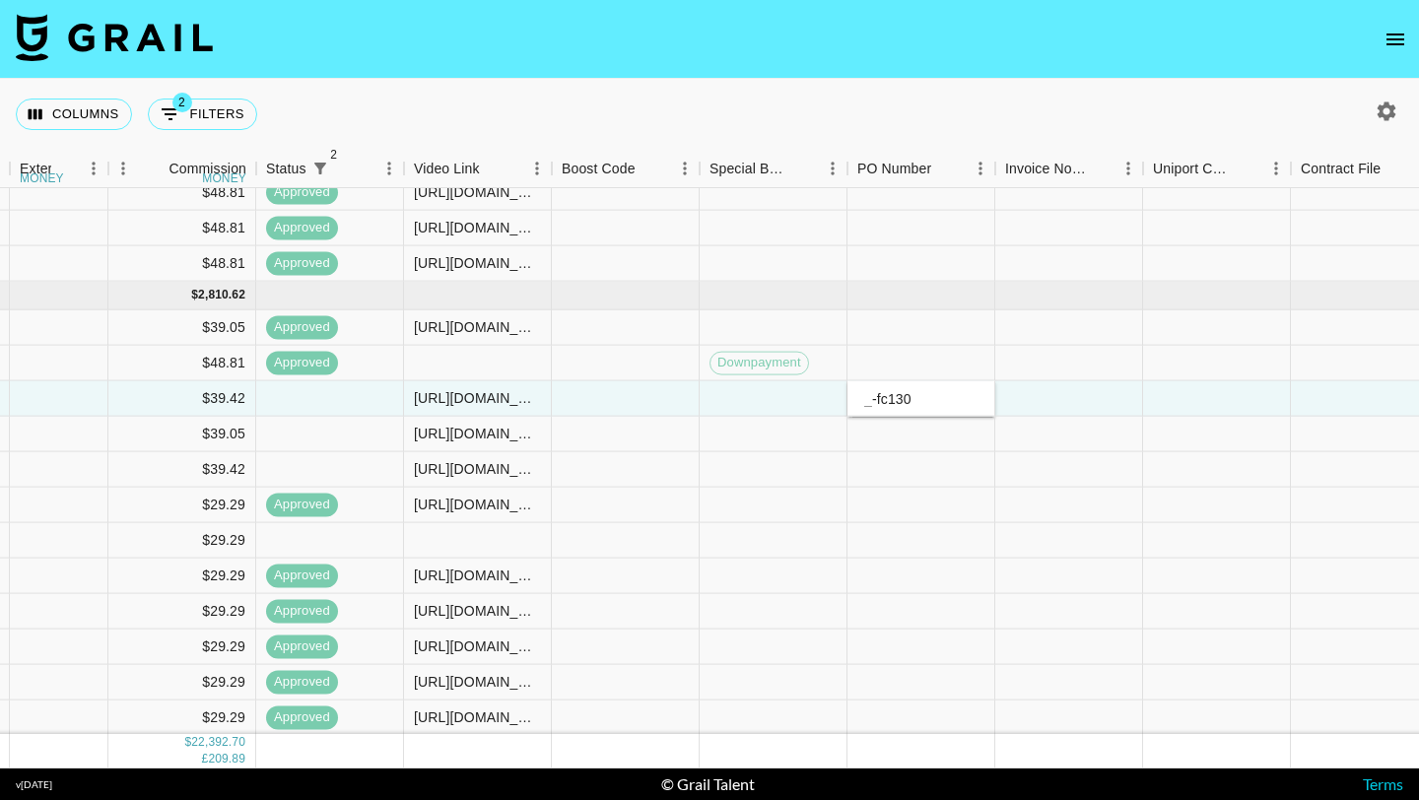
type input "_-fc130"
click at [1151, 386] on div at bounding box center [1217, 398] width 148 height 35
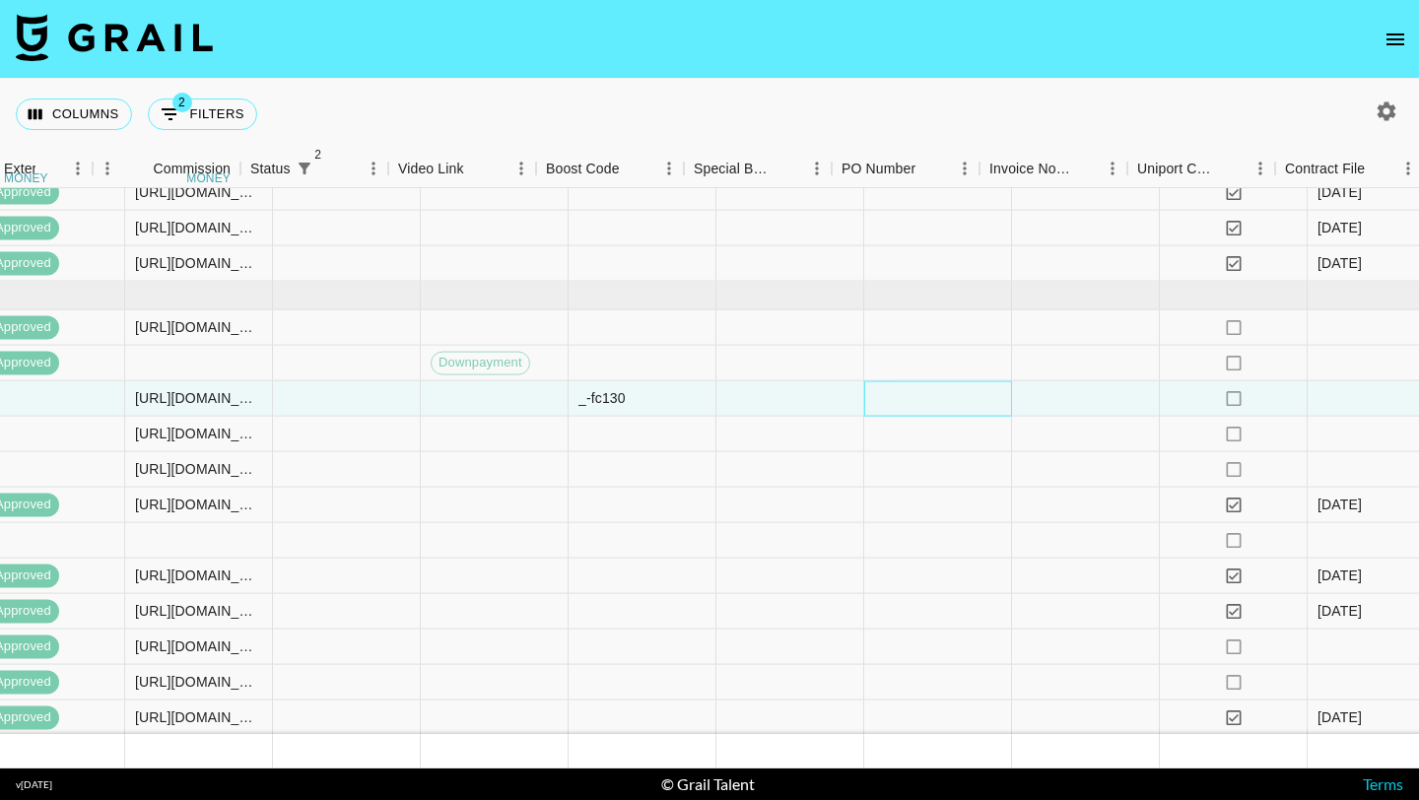
scroll to position [13942, 2369]
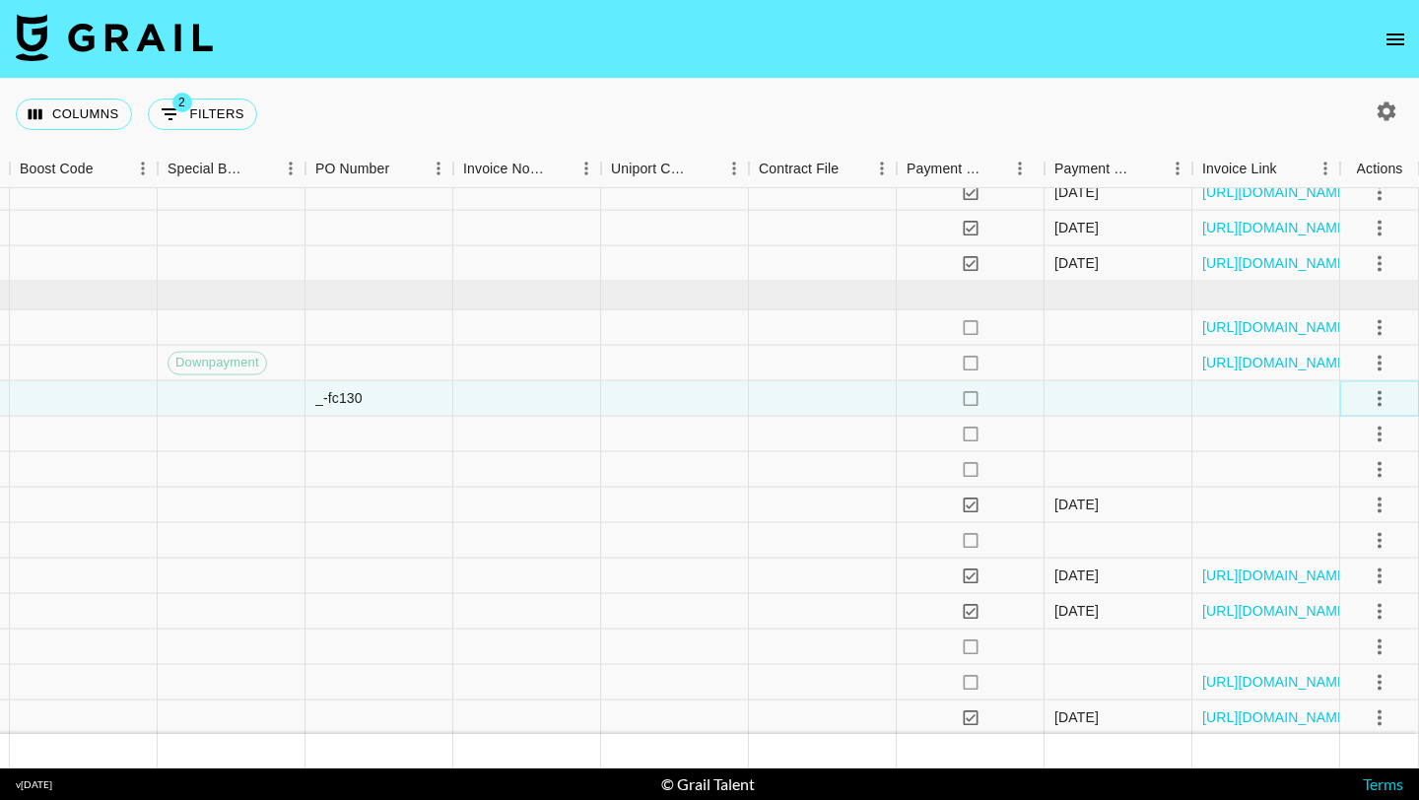
drag, startPoint x: 1376, startPoint y: 399, endPoint x: 1376, endPoint y: 412, distance: 12.8
click at [1376, 399] on icon "select merge strategy" at bounding box center [1379, 398] width 24 height 24
click at [1348, 578] on div "Approve" at bounding box center [1336, 582] width 60 height 24
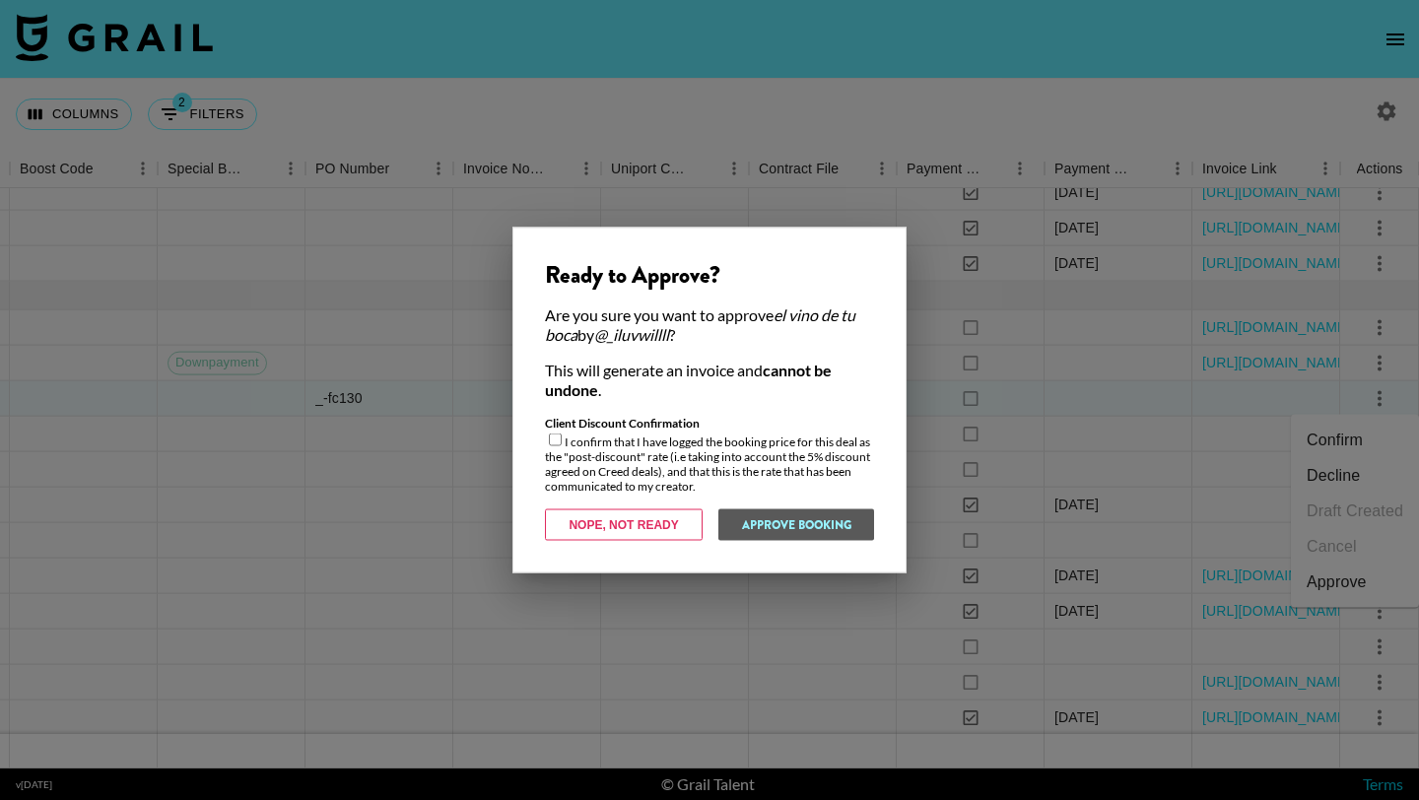
click at [555, 437] on input "checkbox" at bounding box center [555, 439] width 13 height 13
checkbox input "true"
click at [809, 550] on div "Ready to Approve? Are you sure you want to approve el vino de tu boca by @ _ilu…" at bounding box center [709, 401] width 394 height 346
click at [809, 526] on button "Approve Booking" at bounding box center [795, 525] width 157 height 32
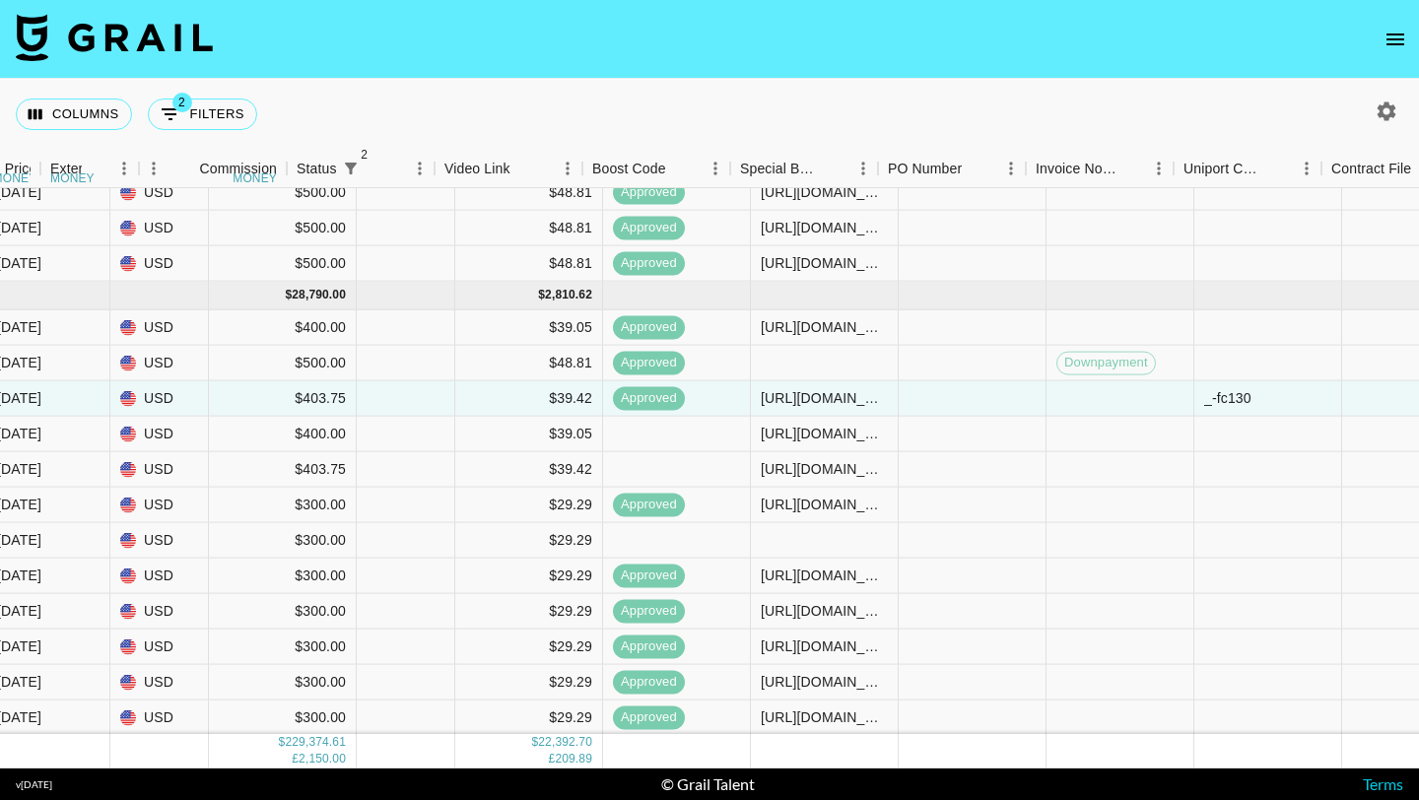
scroll to position [13942, 1121]
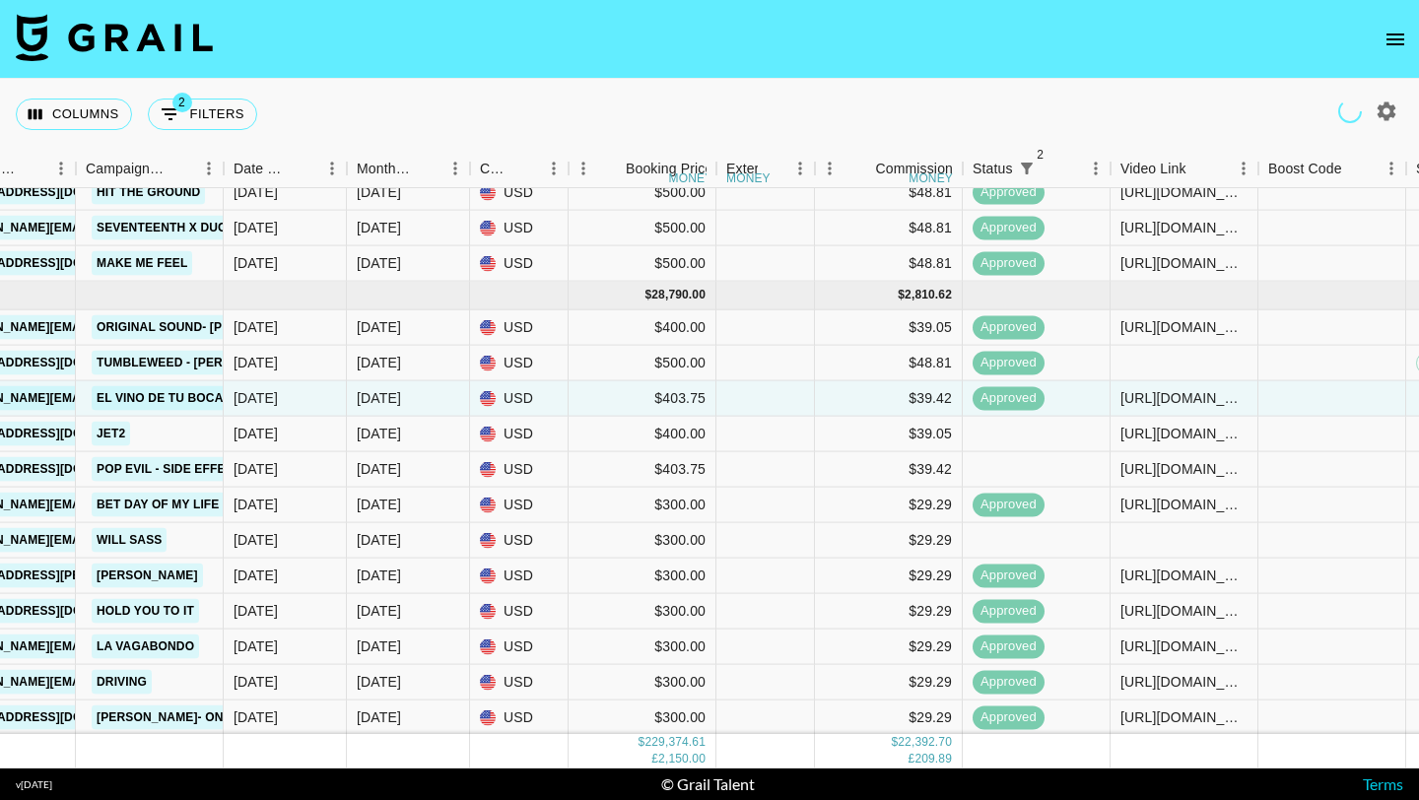
click at [1383, 33] on icon "open drawer" at bounding box center [1395, 40] width 24 height 24
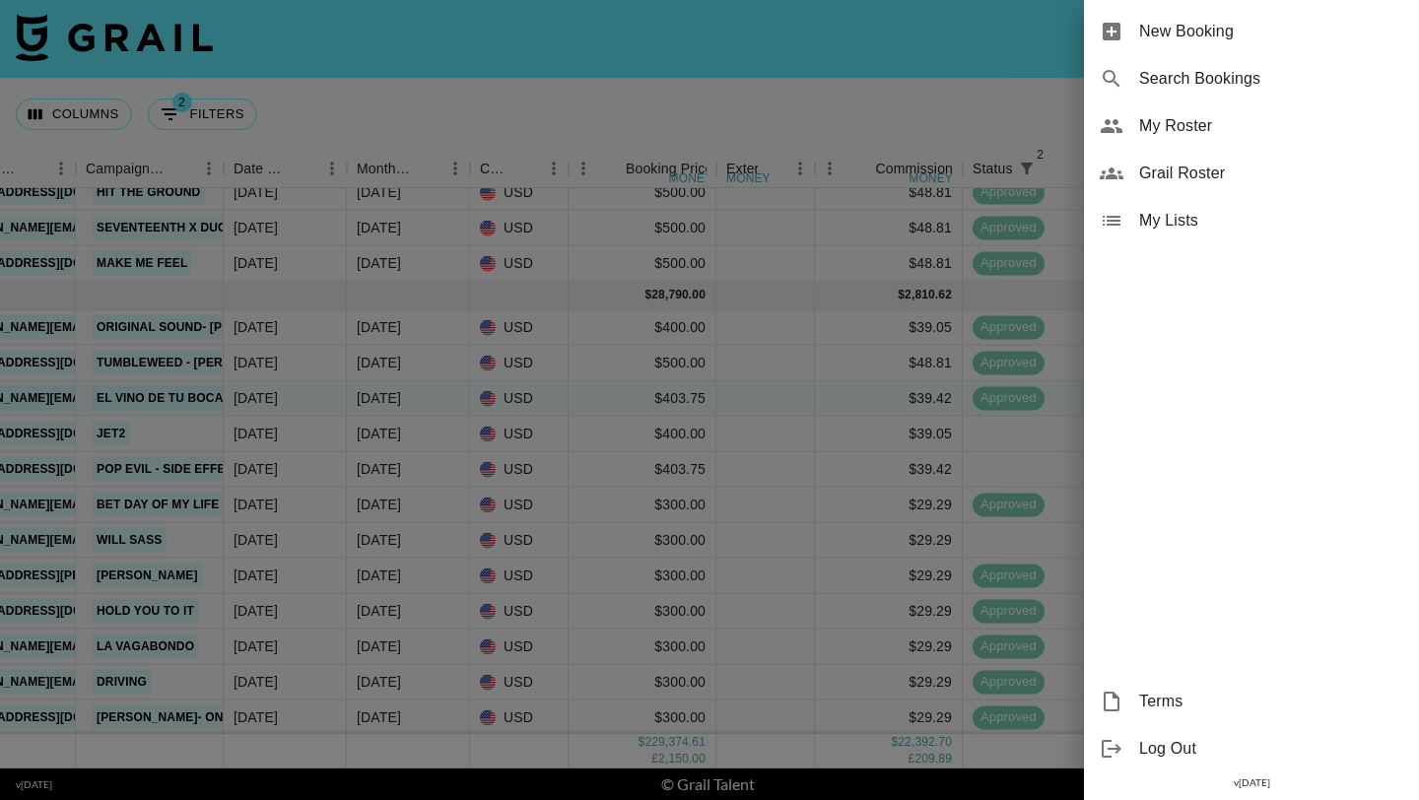
click at [1269, 33] on span "New Booking" at bounding box center [1271, 32] width 264 height 24
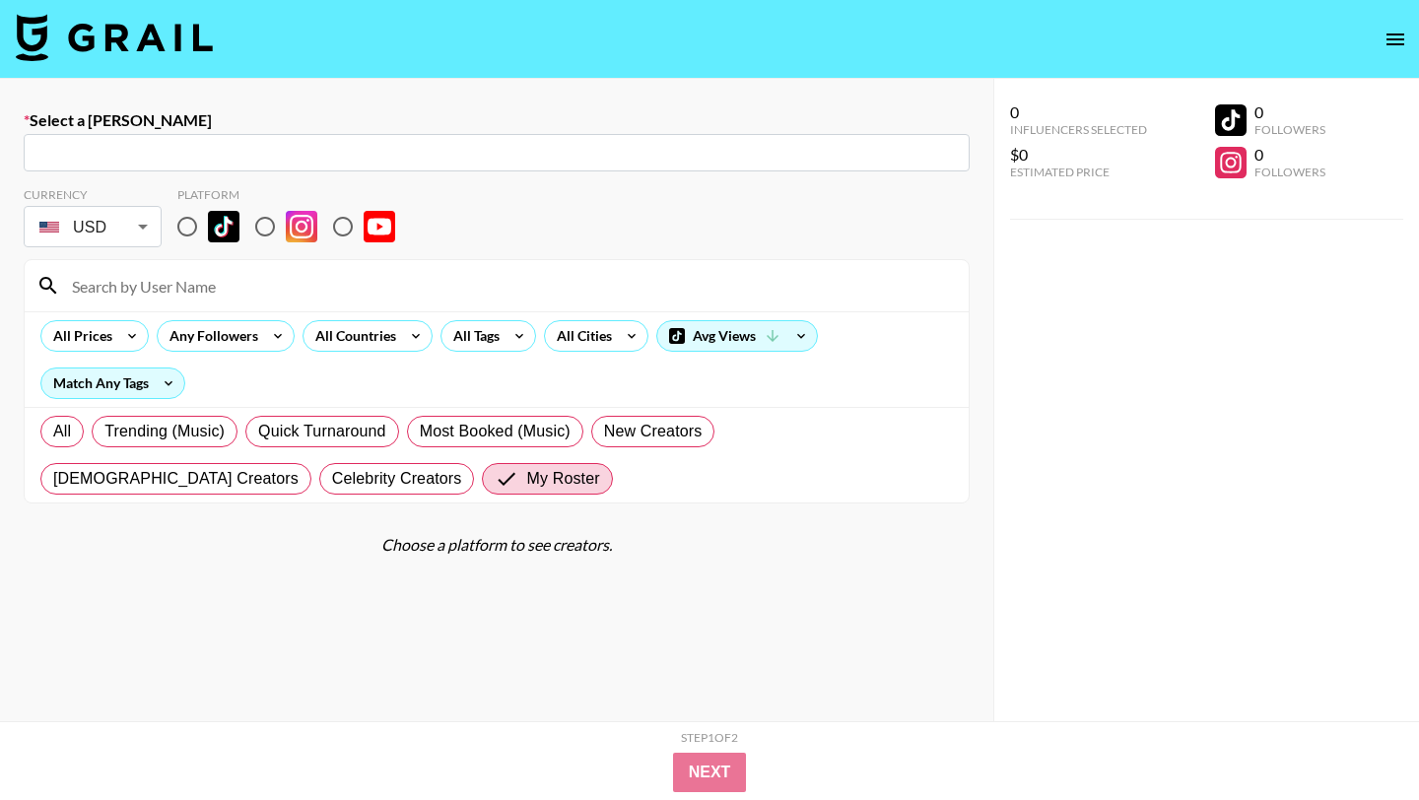
click at [381, 157] on input "text" at bounding box center [496, 153] width 922 height 23
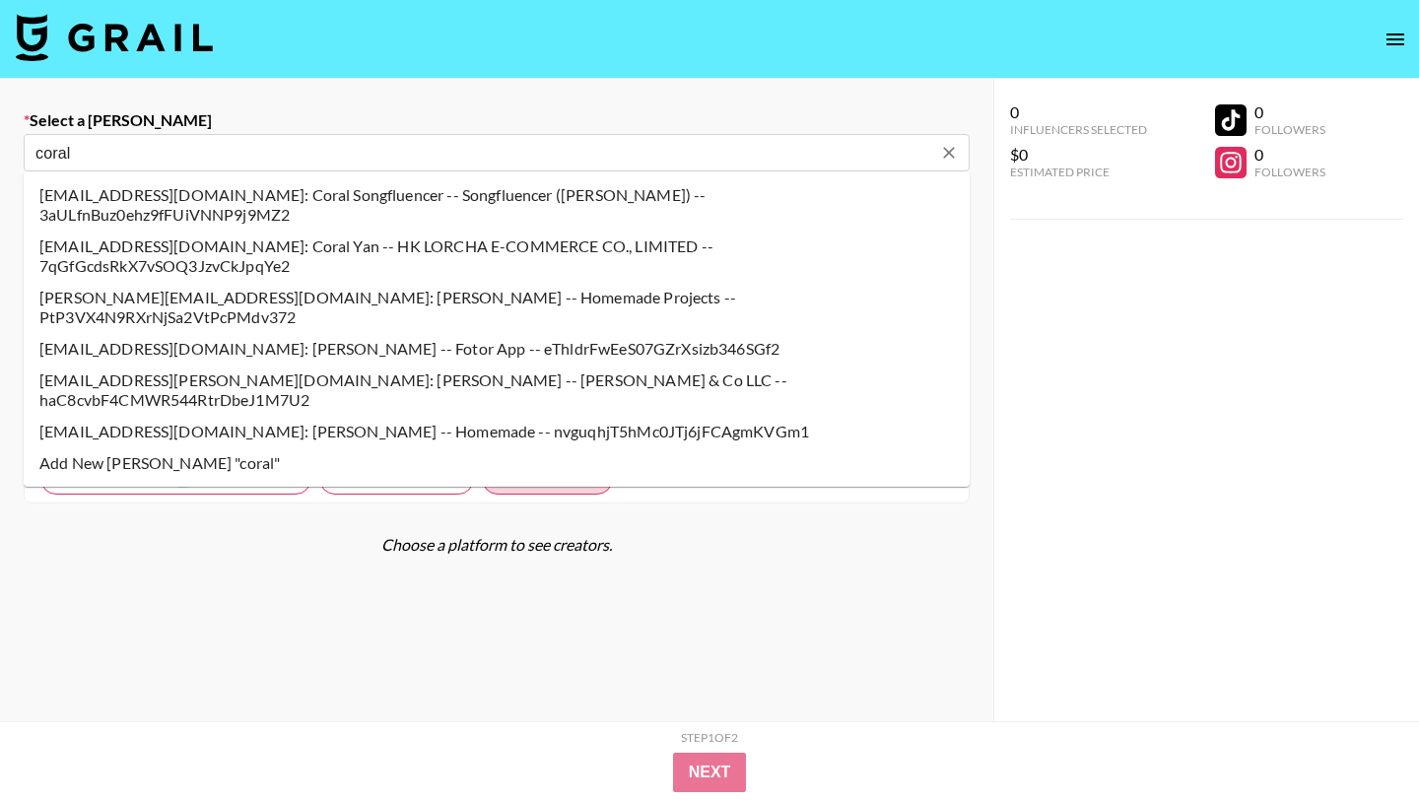
type input "coral@songfluencer.com: Coral Songfluencer -- Songfluencer (Genni) -- 3aULfnBuz…"
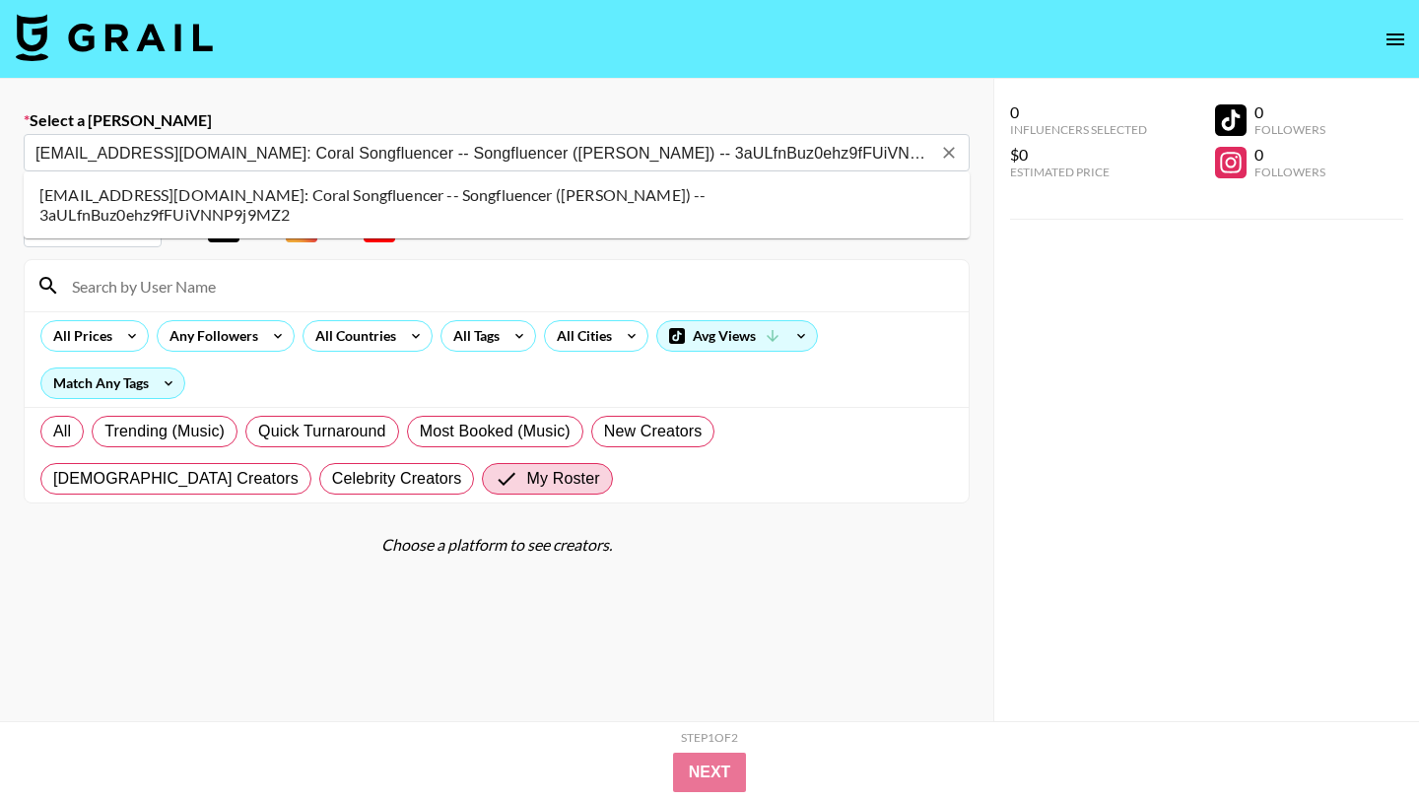
click at [214, 192] on li "coral@songfluencer.com: Coral Songfluencer -- Songfluencer (Genni) -- 3aULfnBuz…" at bounding box center [497, 204] width 946 height 51
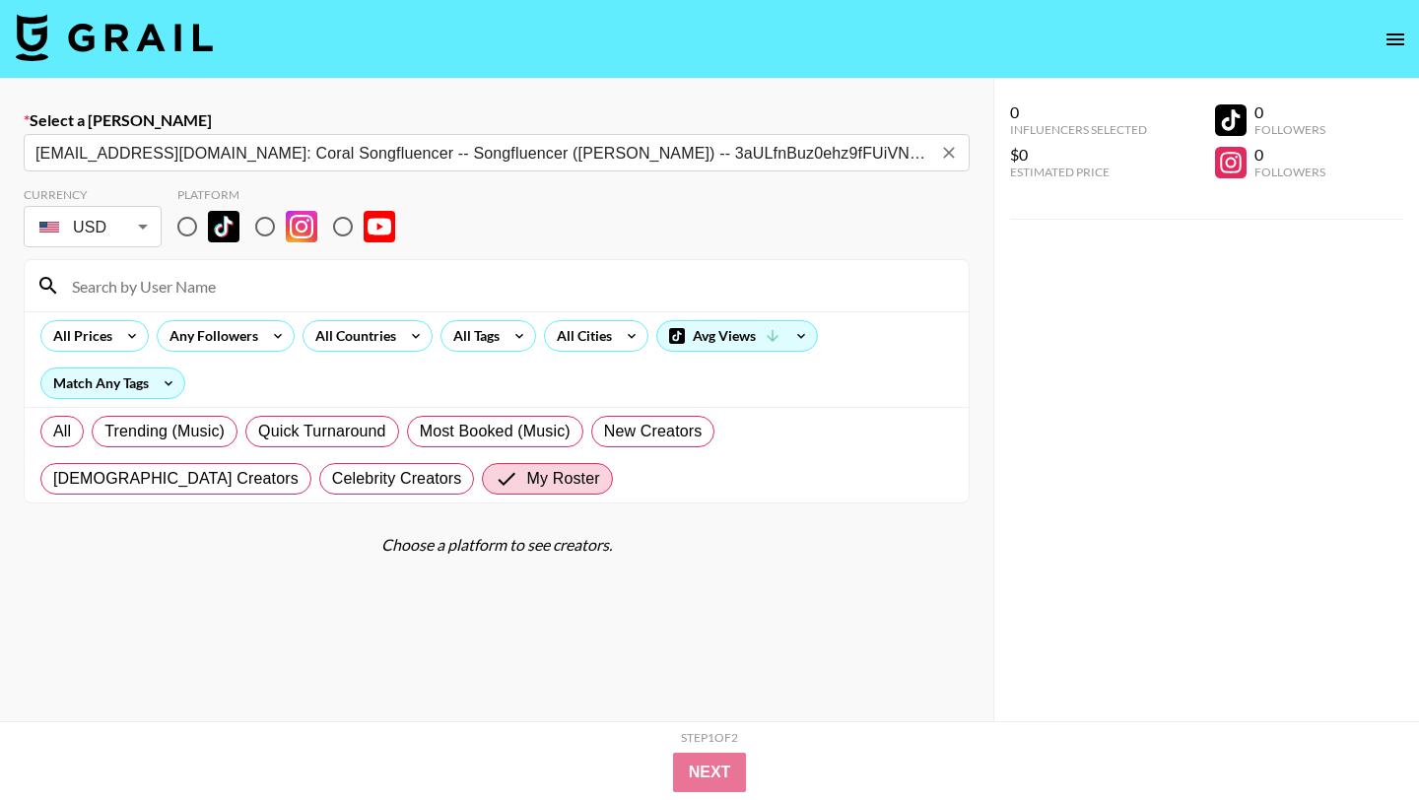
click at [190, 225] on input "radio" at bounding box center [186, 226] width 41 height 41
radio input "true"
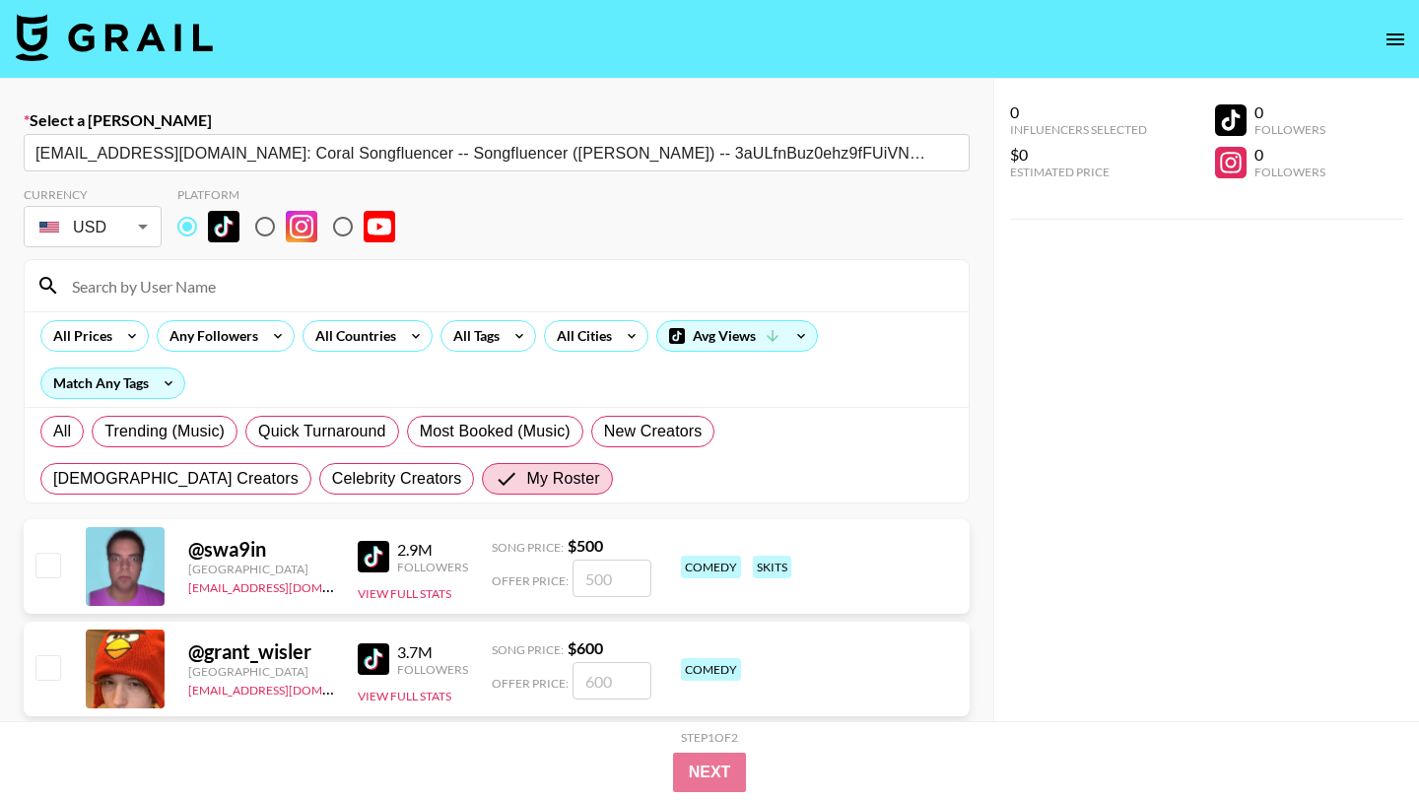
click at [211, 286] on input at bounding box center [508, 286] width 896 height 32
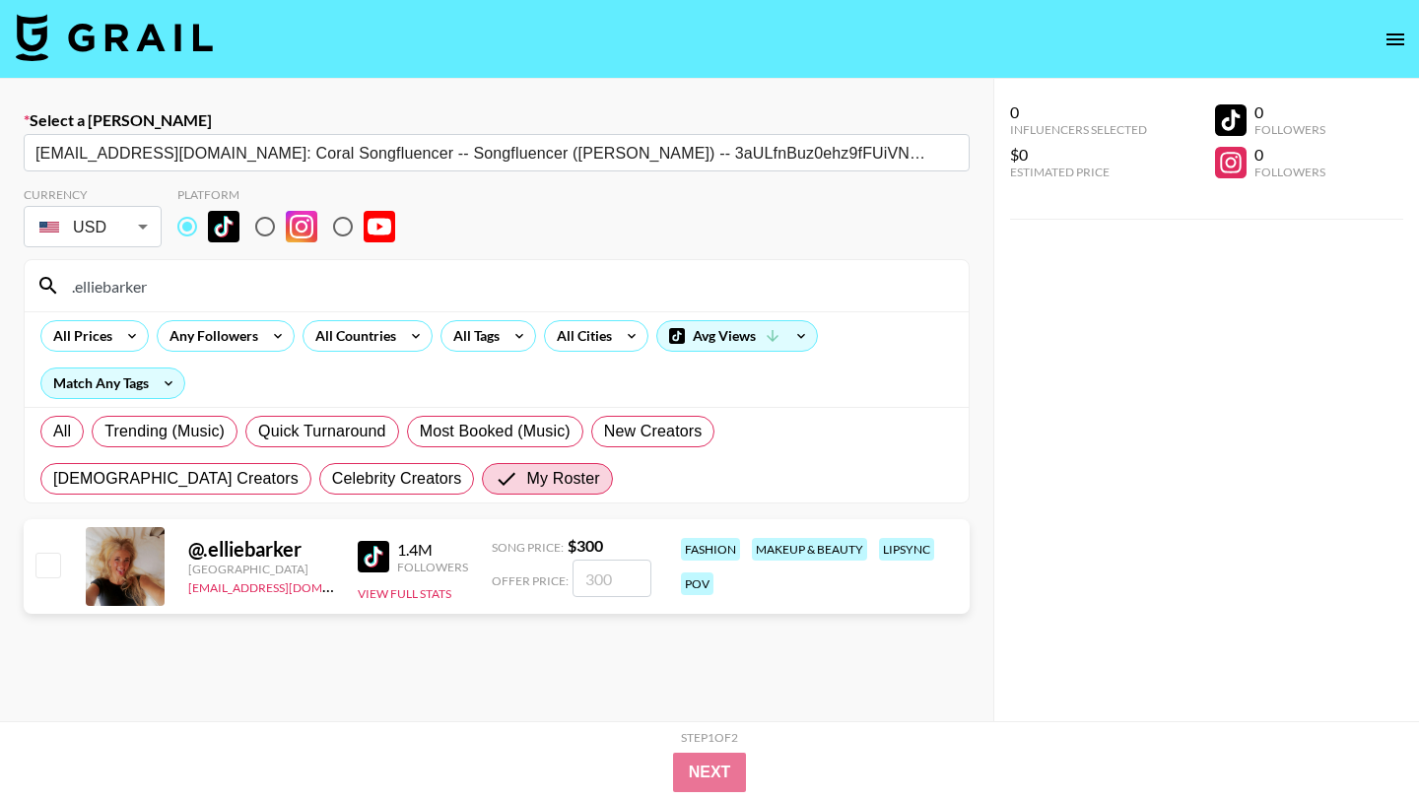
type input ".elliebarker"
click at [39, 562] on input "checkbox" at bounding box center [47, 565] width 24 height 24
checkbox input "true"
type input "300"
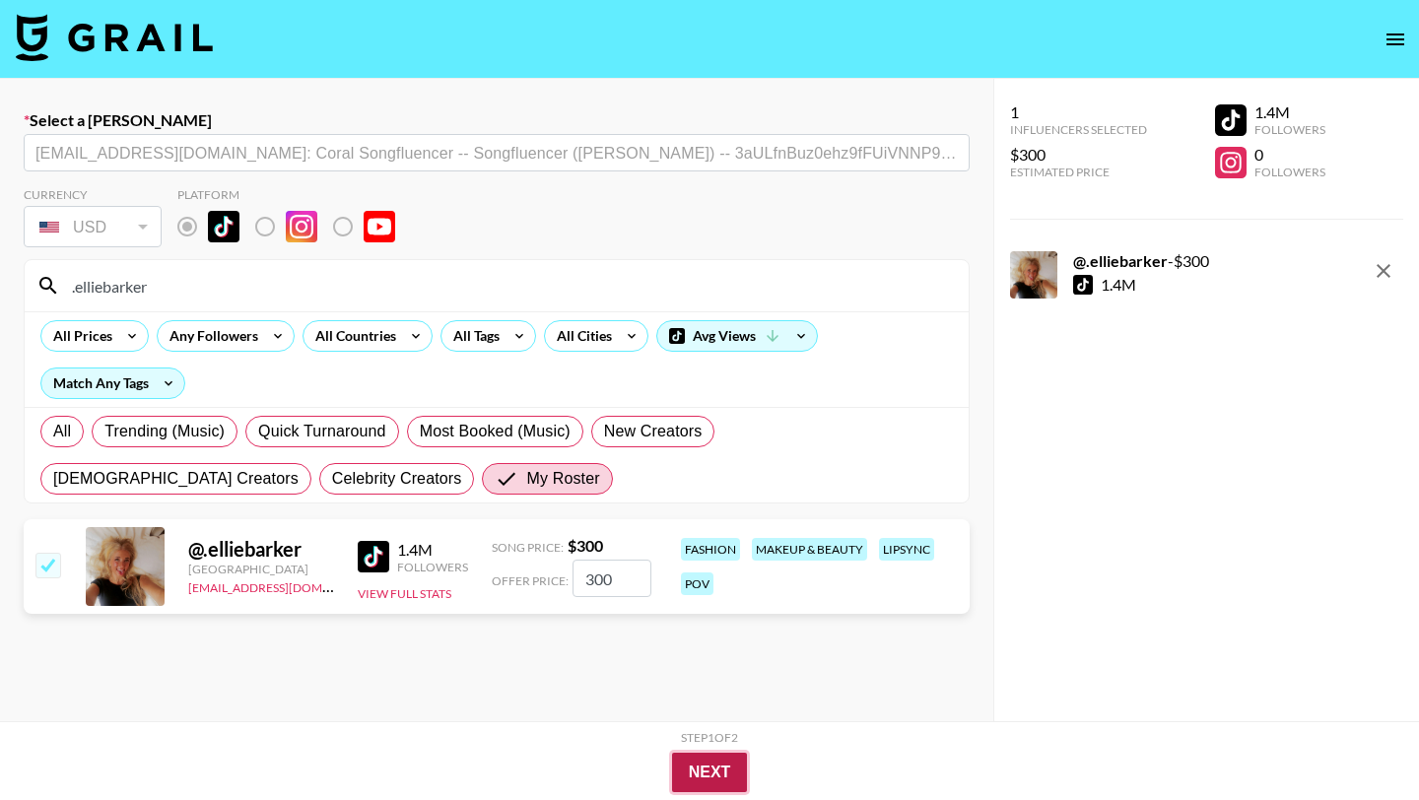
click at [739, 791] on button "Next" at bounding box center [710, 772] width 76 height 39
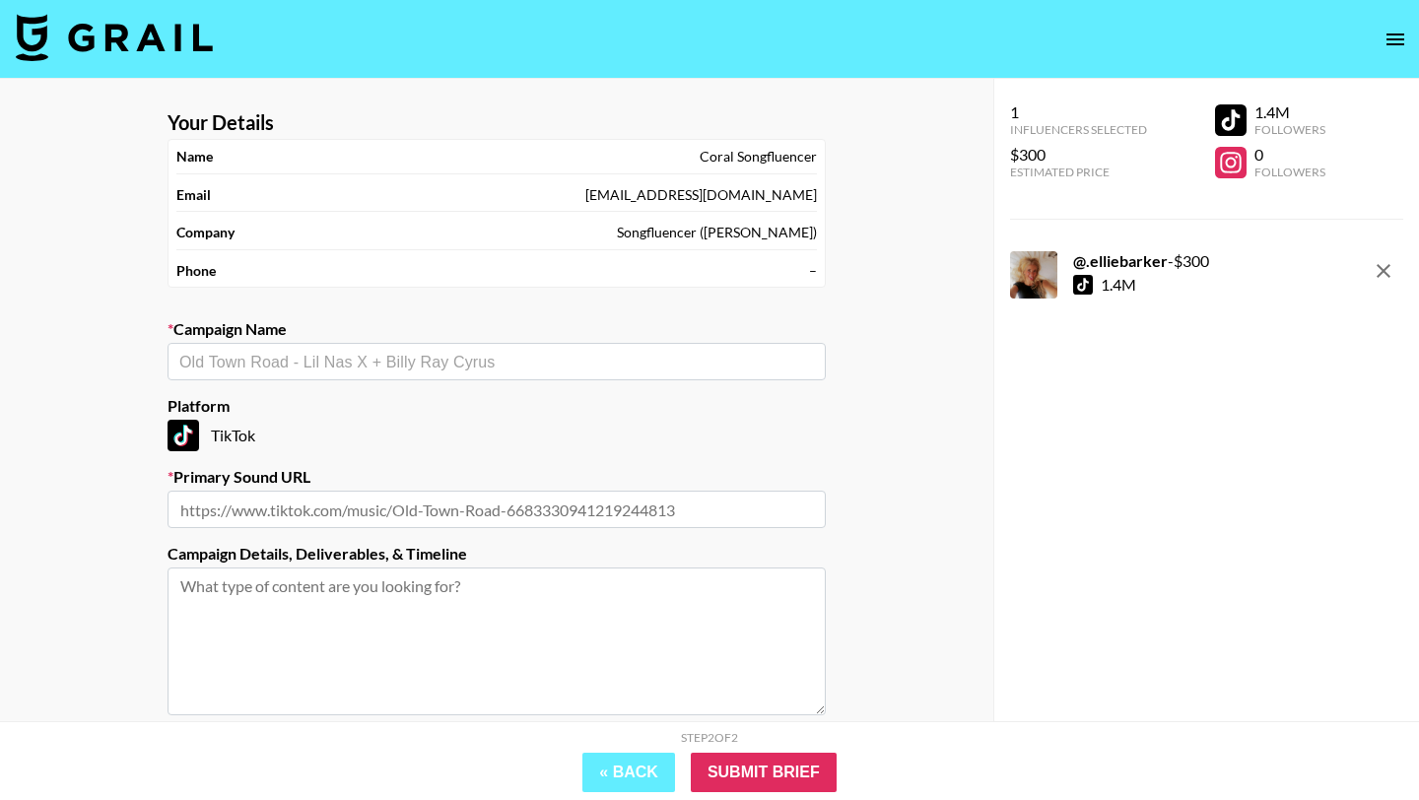
click at [449, 359] on input "text" at bounding box center [496, 362] width 634 height 23
click at [414, 405] on li "Add New Campaign: "booktok"" at bounding box center [496, 404] width 658 height 32
type input "booktok"
click at [422, 504] on input "text" at bounding box center [496, 509] width 658 height 37
paste input "https://www.tiktok.com/music/Fireworks-7518250326261827601"
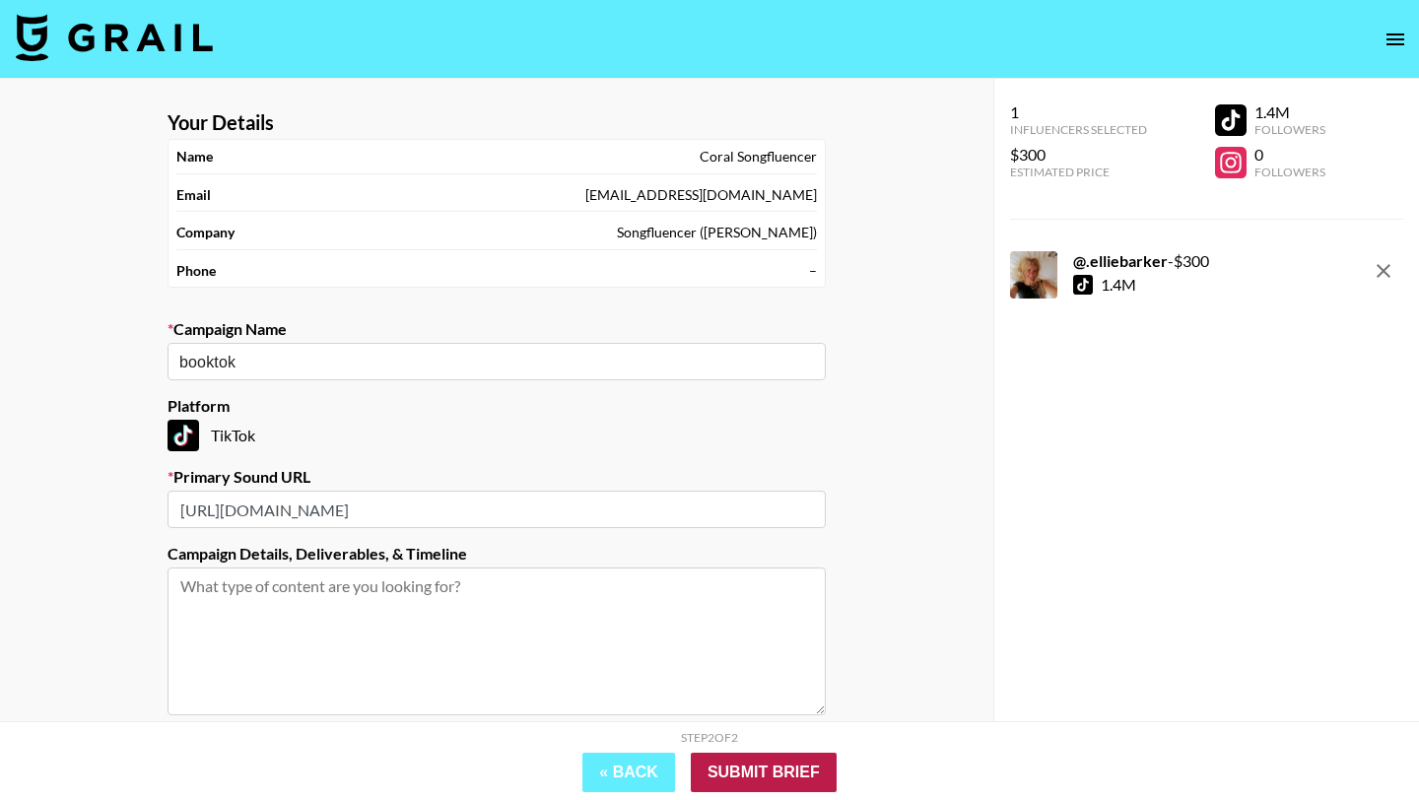
type input "https://www.tiktok.com/music/Fireworks-7518250326261827601"
click at [753, 784] on input "Submit Brief" at bounding box center [764, 772] width 146 height 39
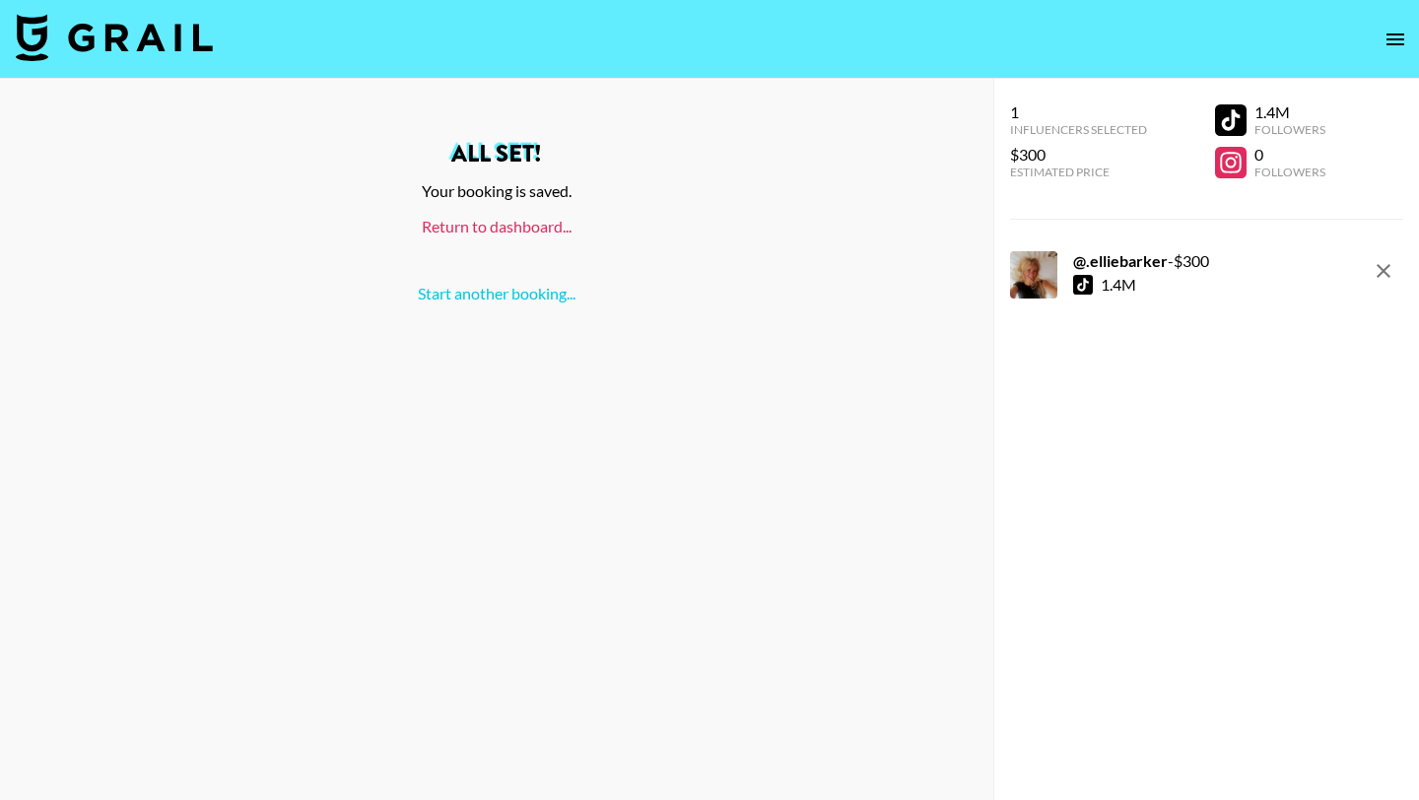
click at [515, 221] on link "Return to dashboard..." at bounding box center [497, 226] width 150 height 19
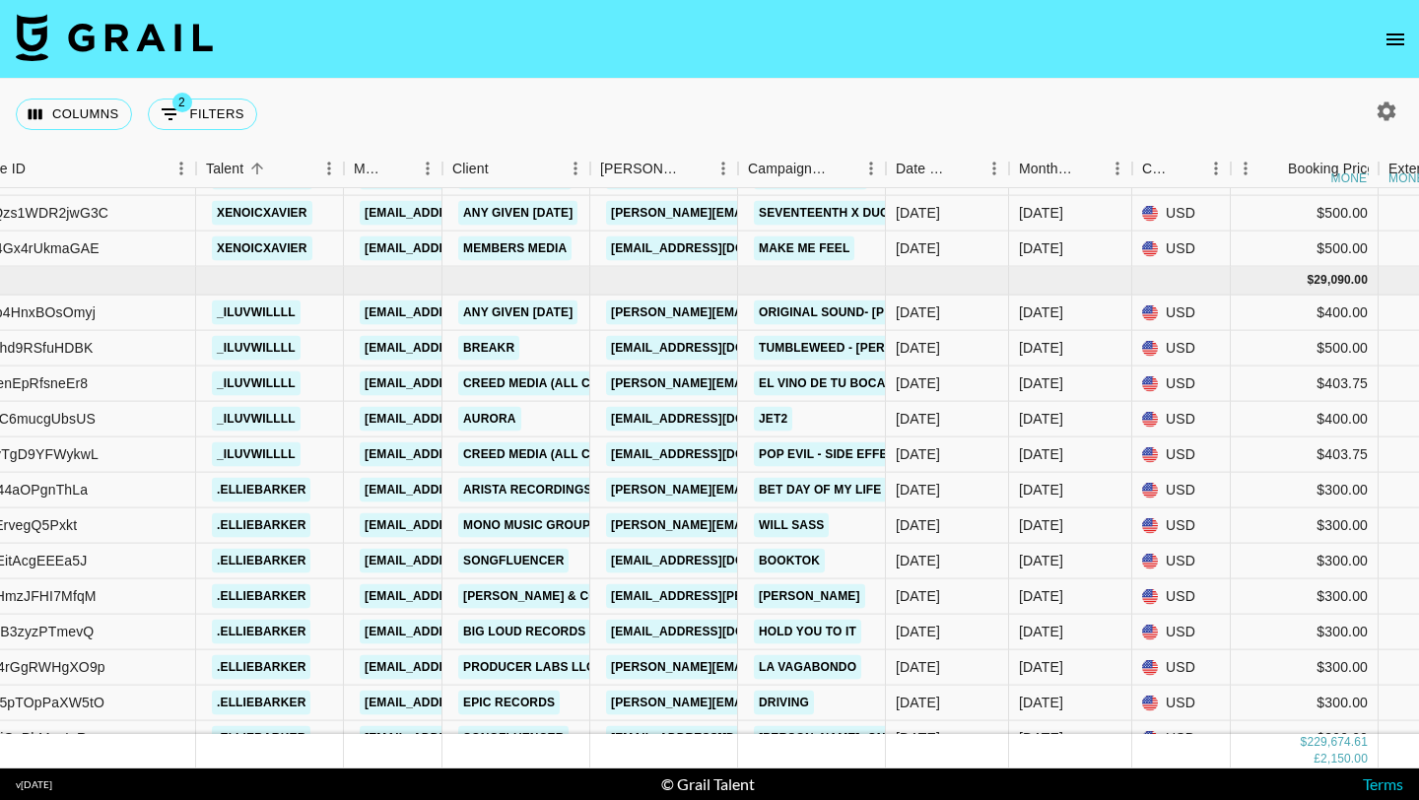
scroll to position [13958, 459]
click at [960, 549] on div "[DATE]" at bounding box center [947, 560] width 123 height 35
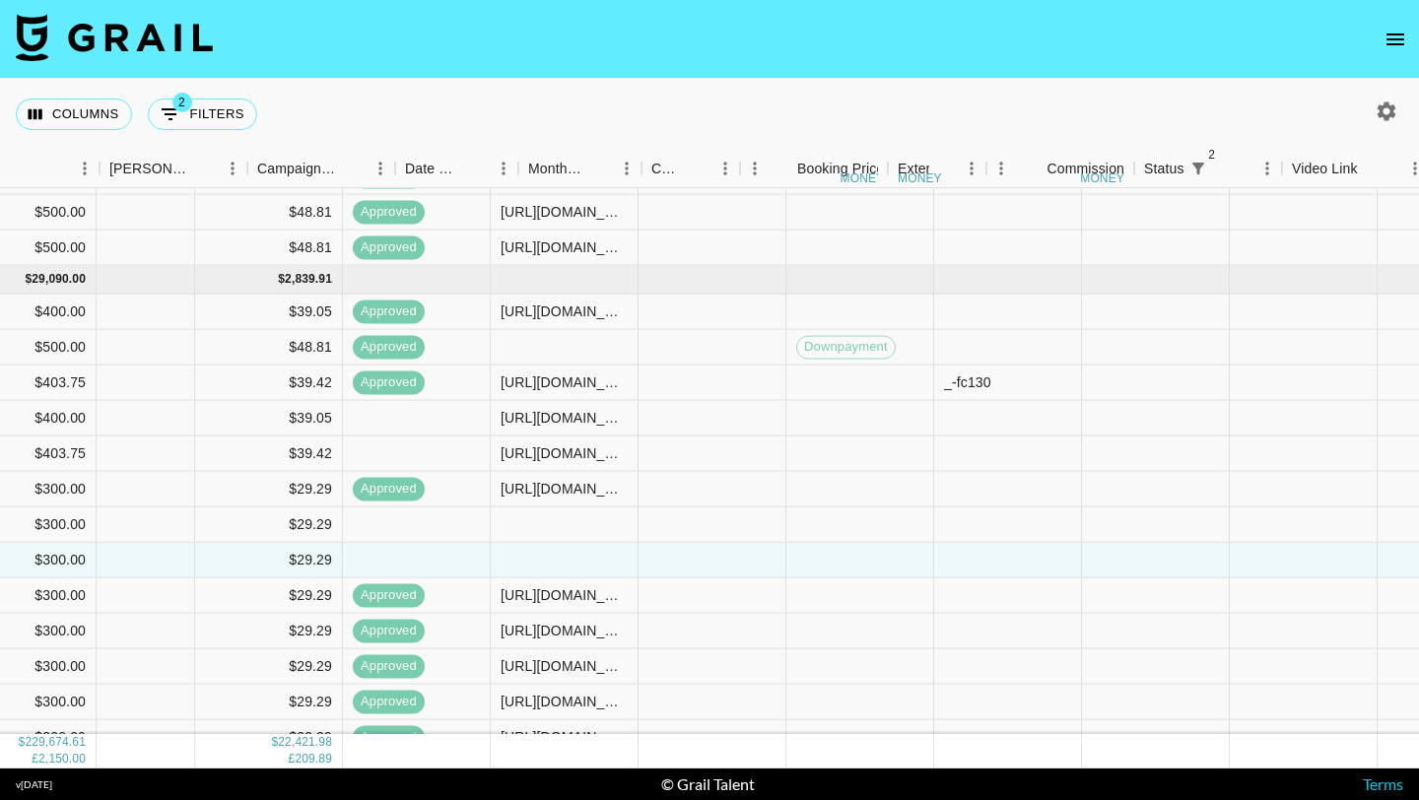
scroll to position [13958, 2003]
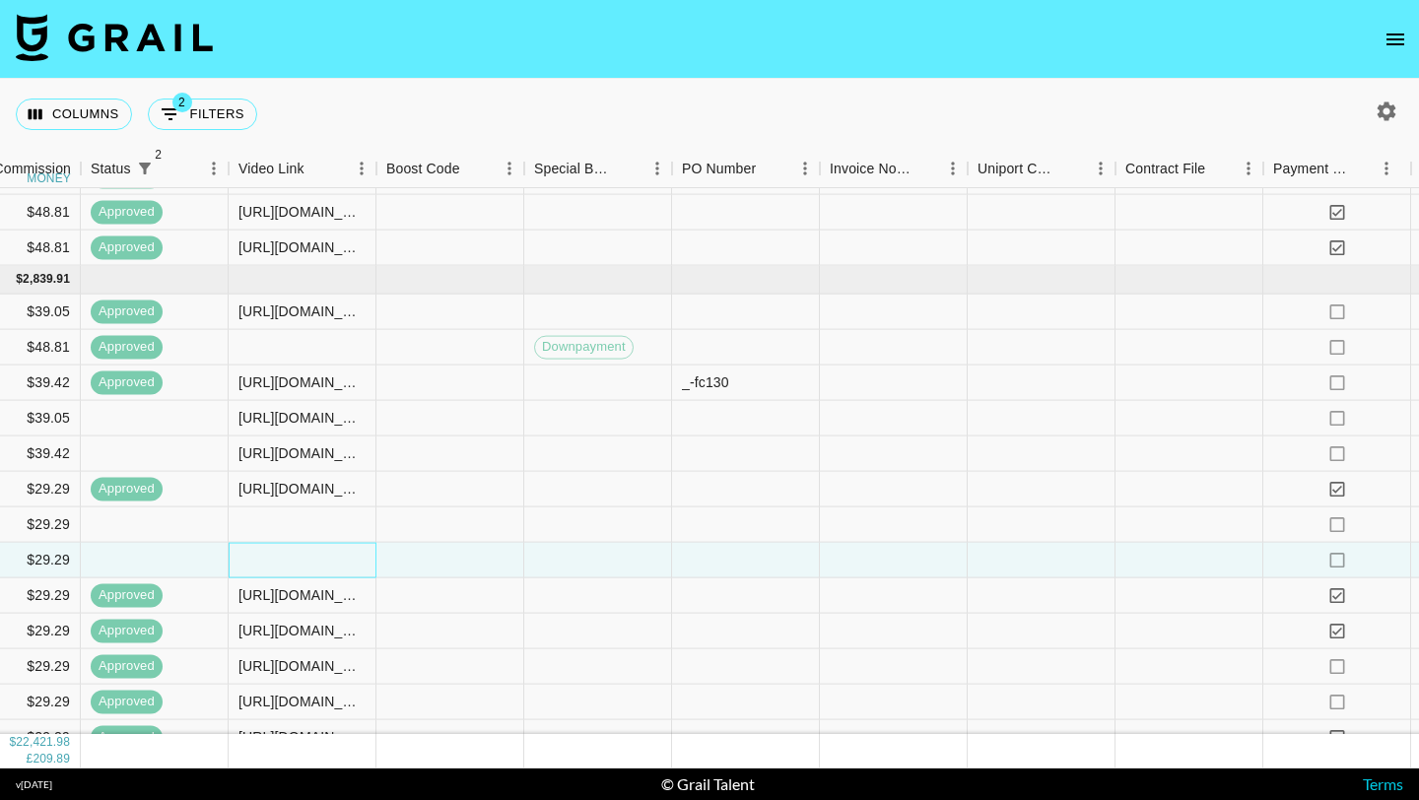
click at [295, 555] on div at bounding box center [303, 560] width 148 height 35
type input "https://www.tiktok.com/@.elliebarker/video/7538451660176215310?_r=1&_t=ZT-8ysBv…"
click at [437, 549] on div at bounding box center [450, 560] width 148 height 35
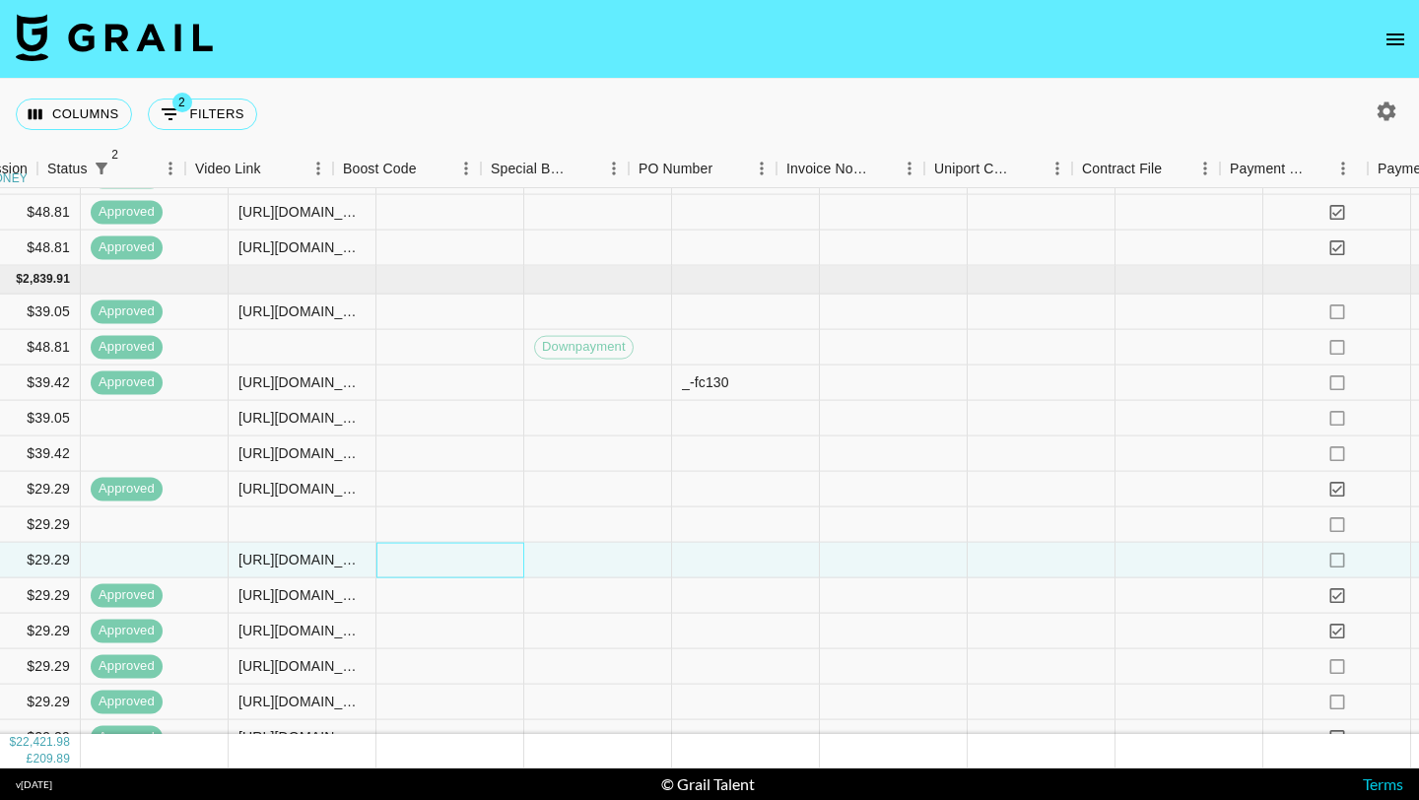
scroll to position [13958, 2369]
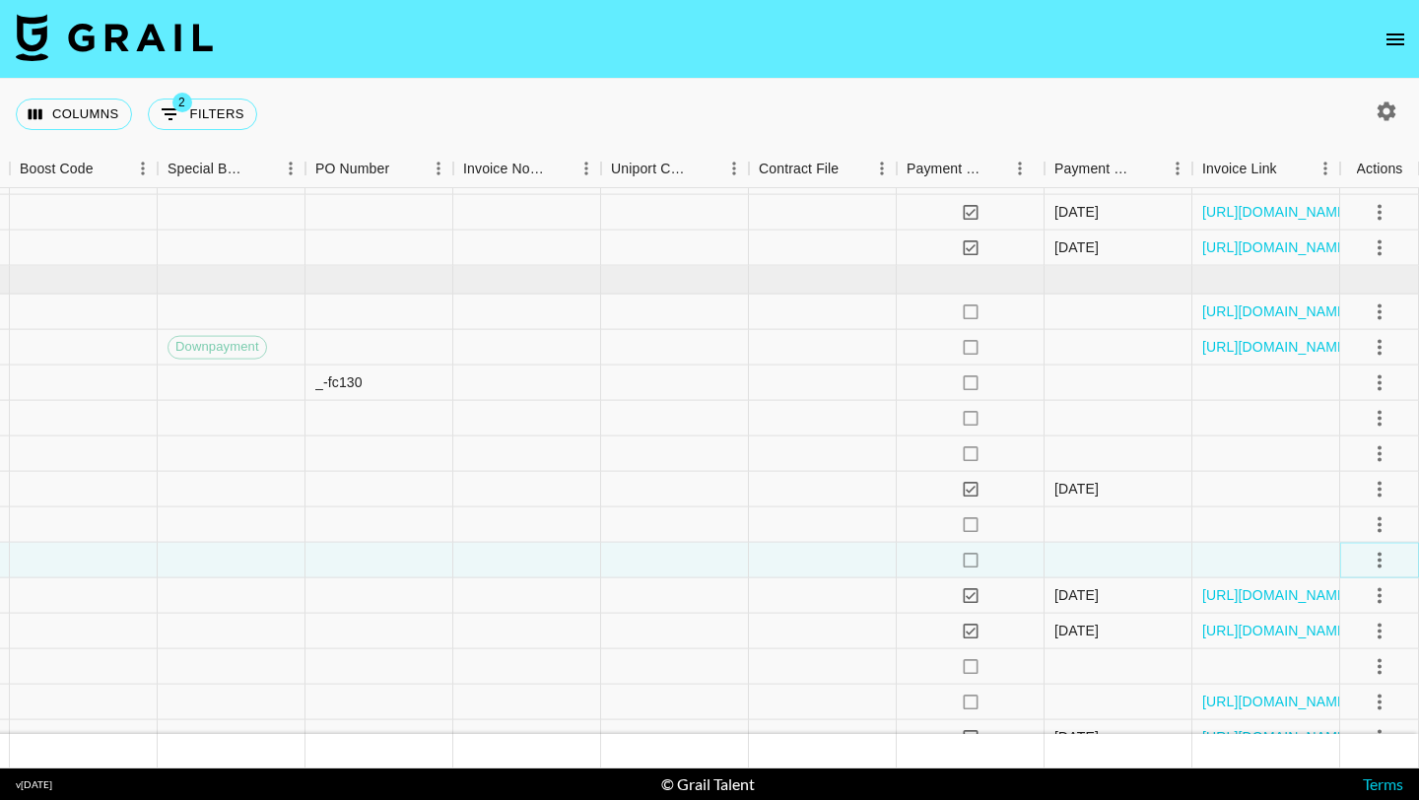
click at [1380, 557] on icon "select merge strategy" at bounding box center [1379, 560] width 24 height 24
click at [1358, 746] on div "Approve" at bounding box center [1336, 744] width 60 height 24
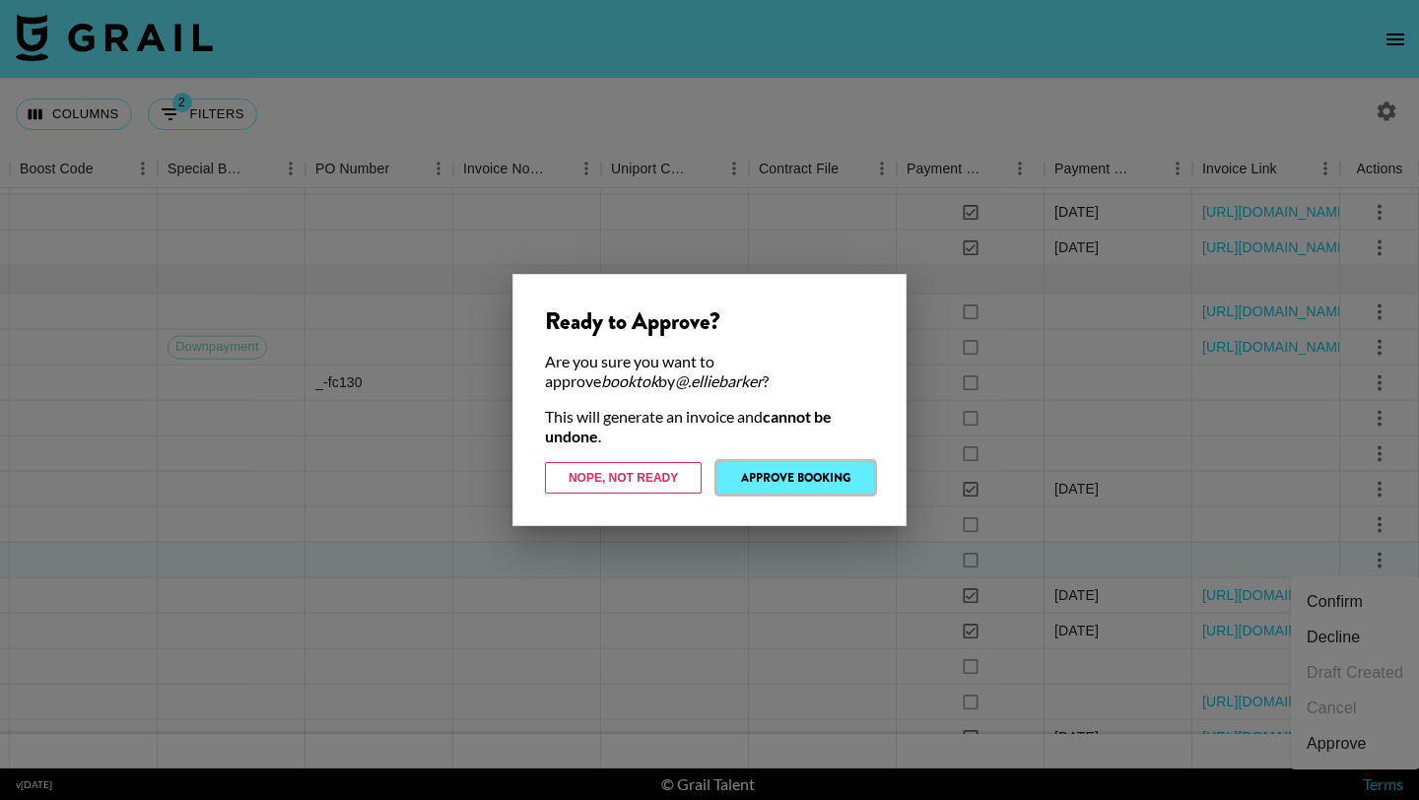
click at [812, 464] on button "Approve Booking" at bounding box center [795, 478] width 157 height 32
